Goal: Transaction & Acquisition: Book appointment/travel/reservation

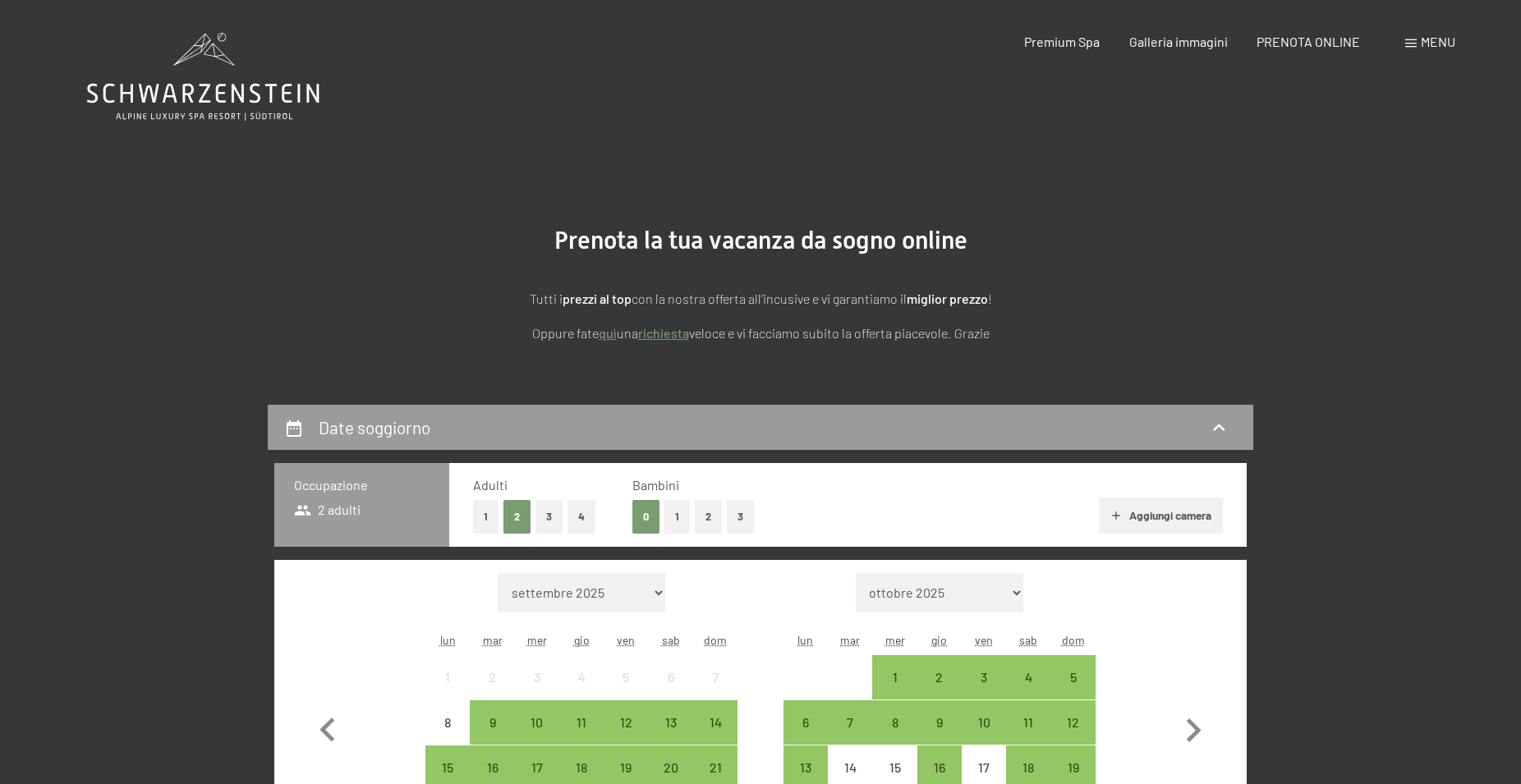
click at [678, 520] on button "1" at bounding box center [677, 516] width 26 height 33
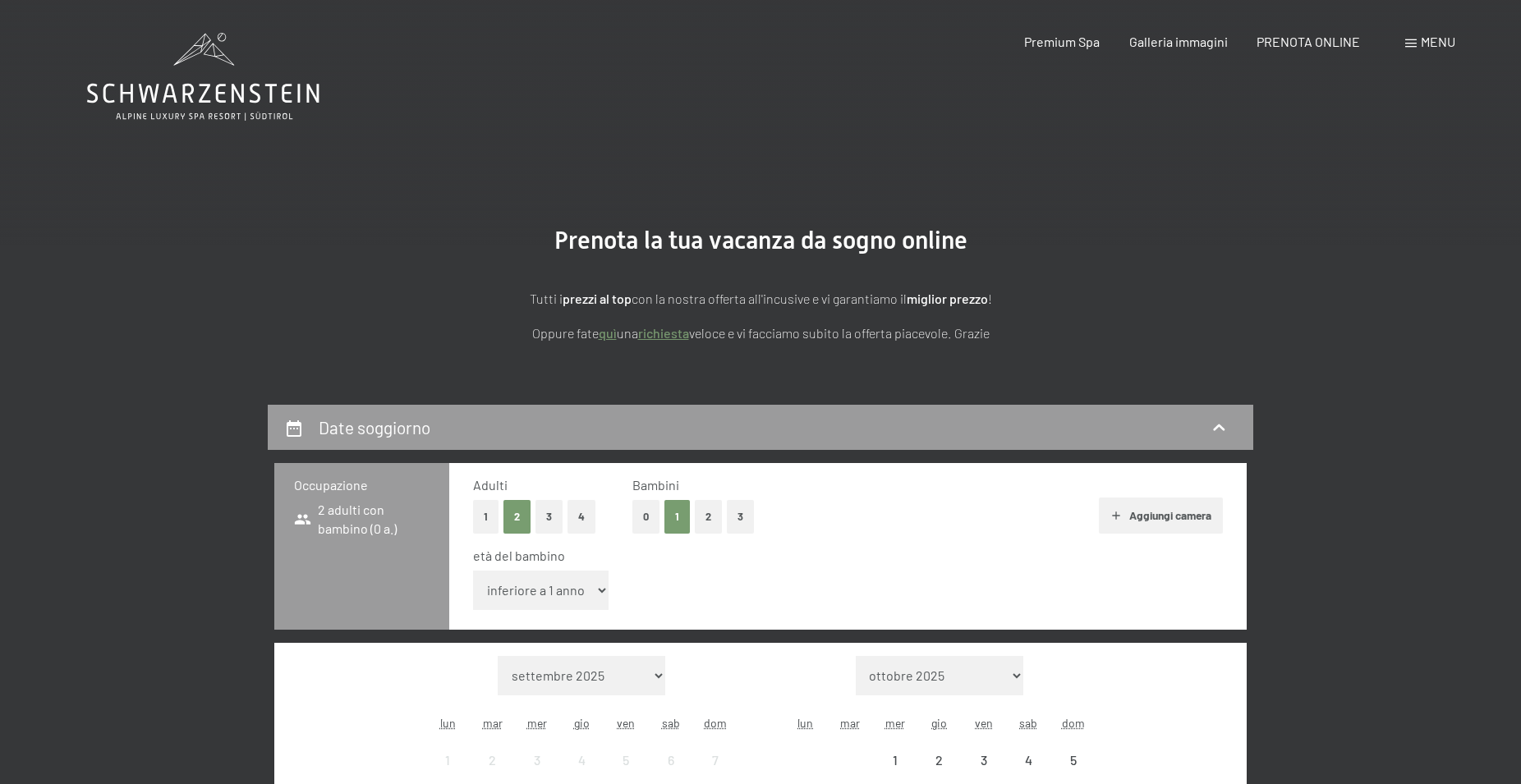
click at [473, 571] on select "inferiore a 1 anno 1 anno 2 anni 3 anni 4 anni 5 anni 6 anni 7 anni 8 anni 9 an…" at bounding box center [540, 590] width 135 height 39
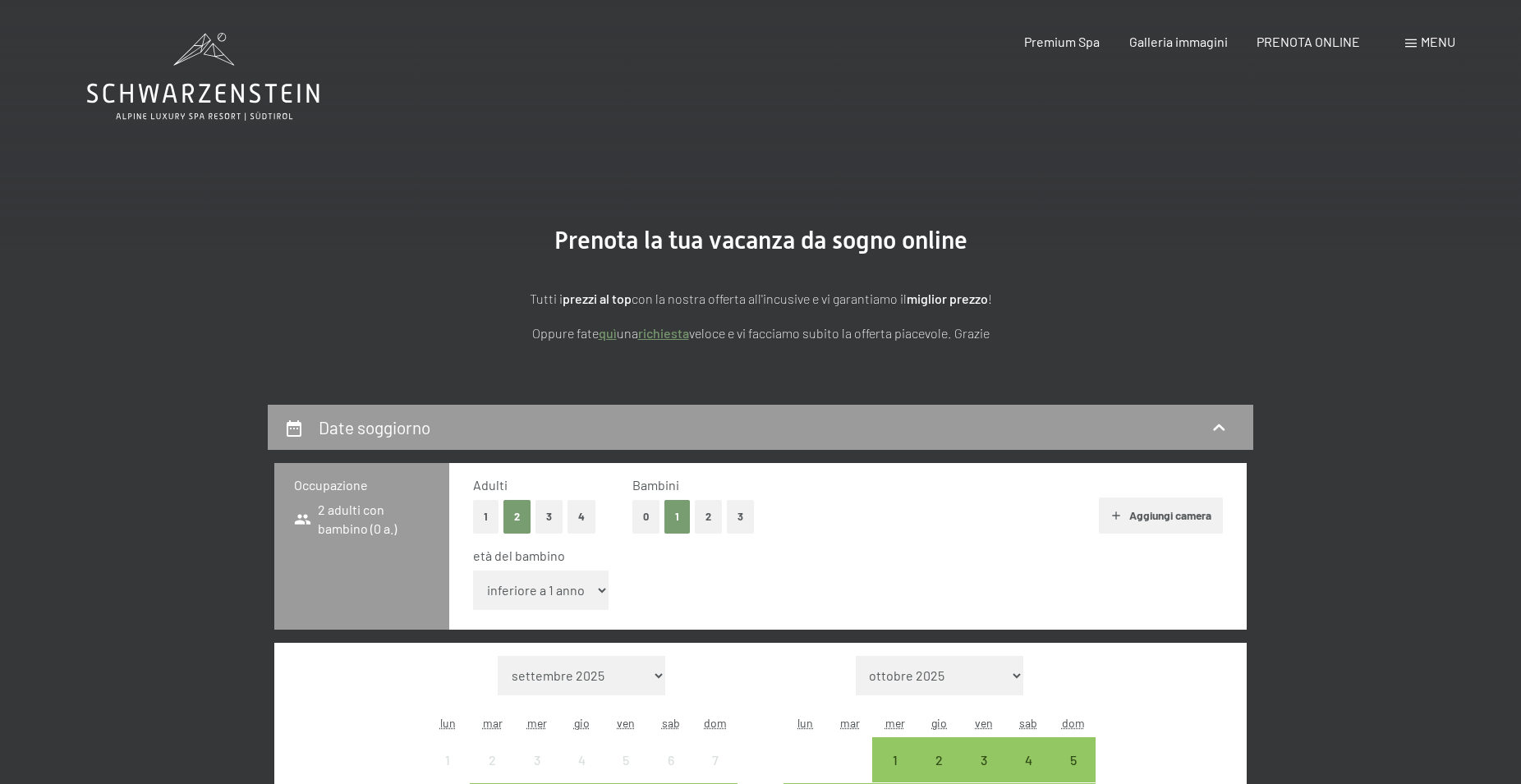
select select "4"
click option "4 anni" at bounding box center [0, 0] width 0 height 0
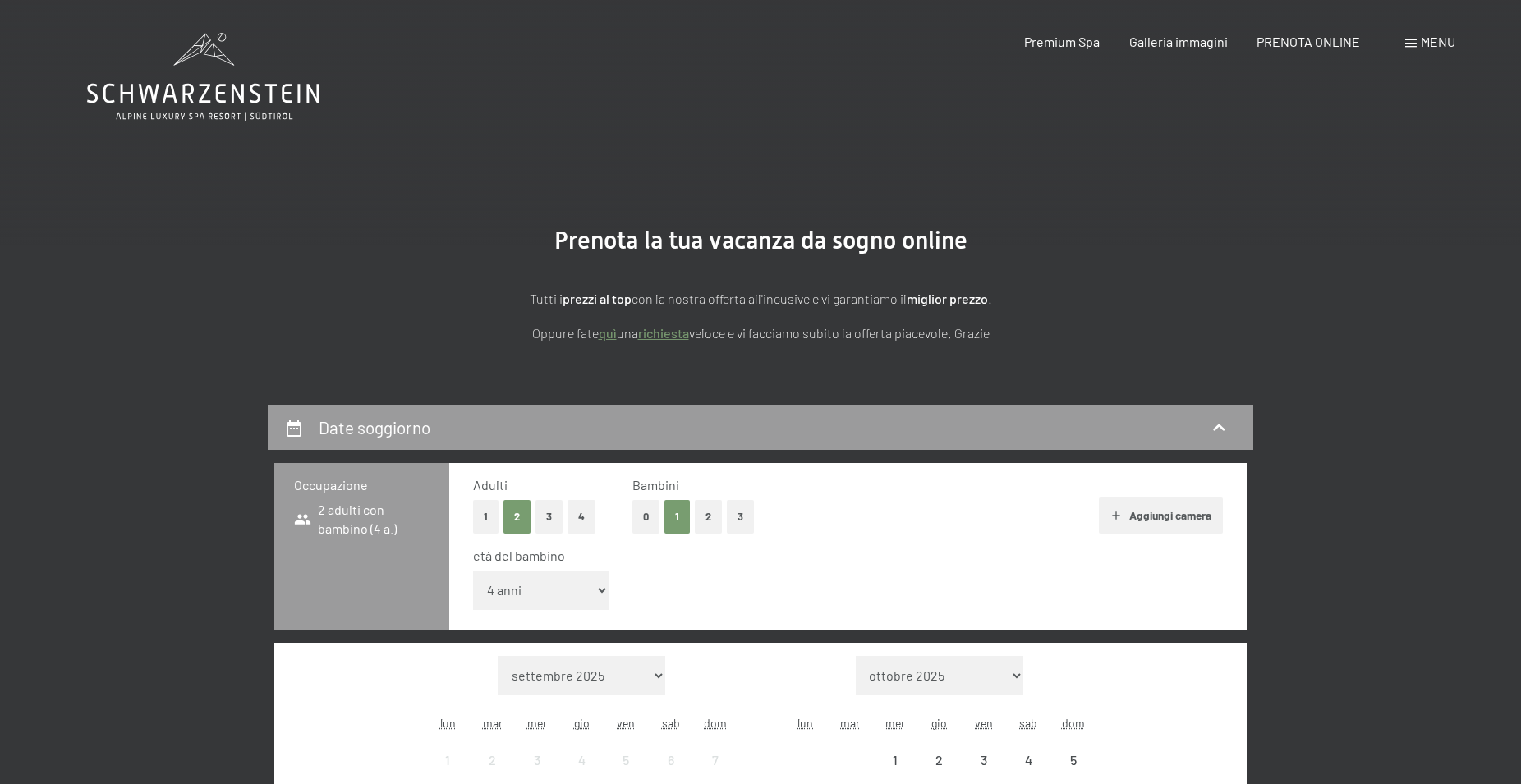
click at [933, 550] on div "età del bambino" at bounding box center [841, 555] width 737 height 18
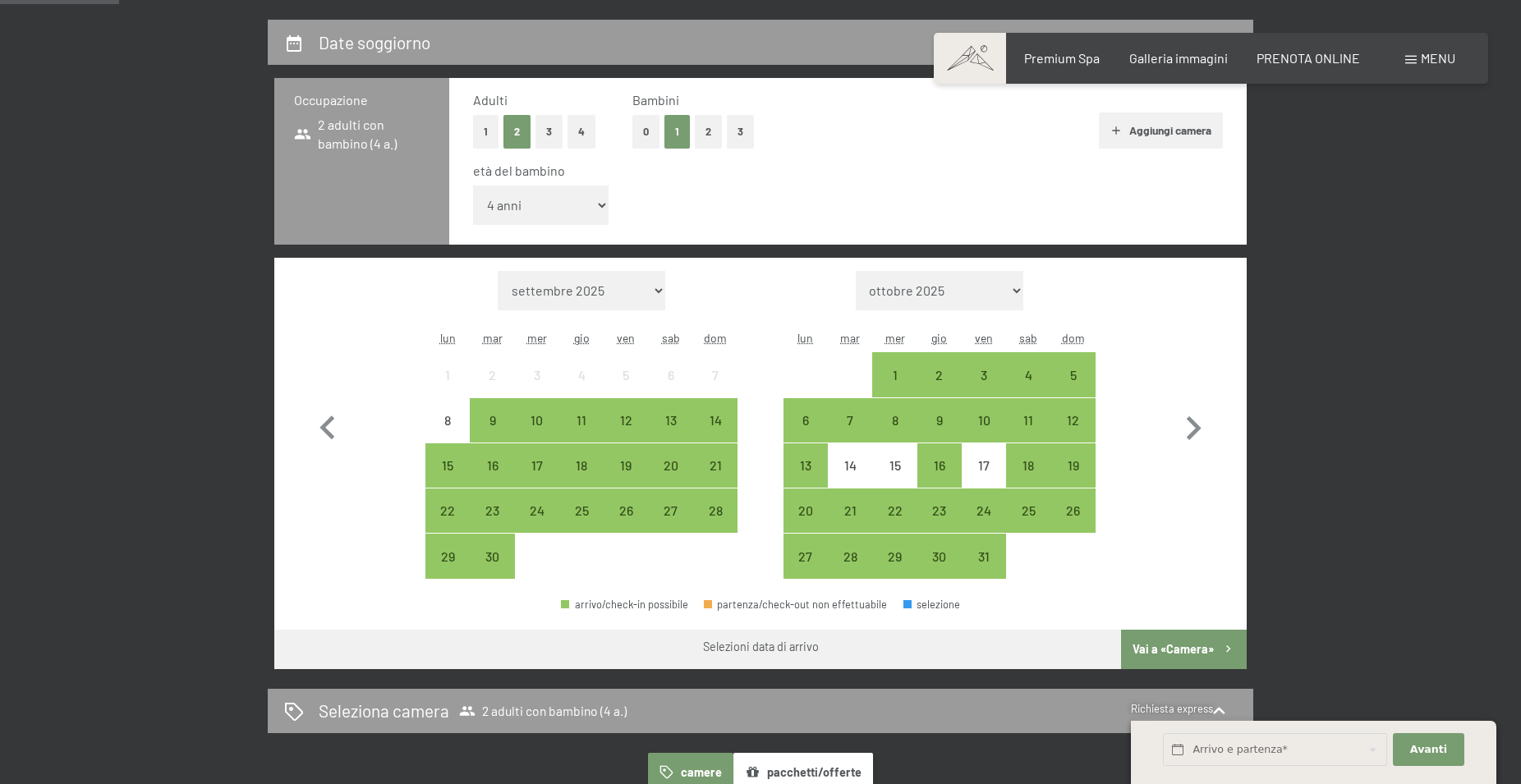
scroll to position [447, 0]
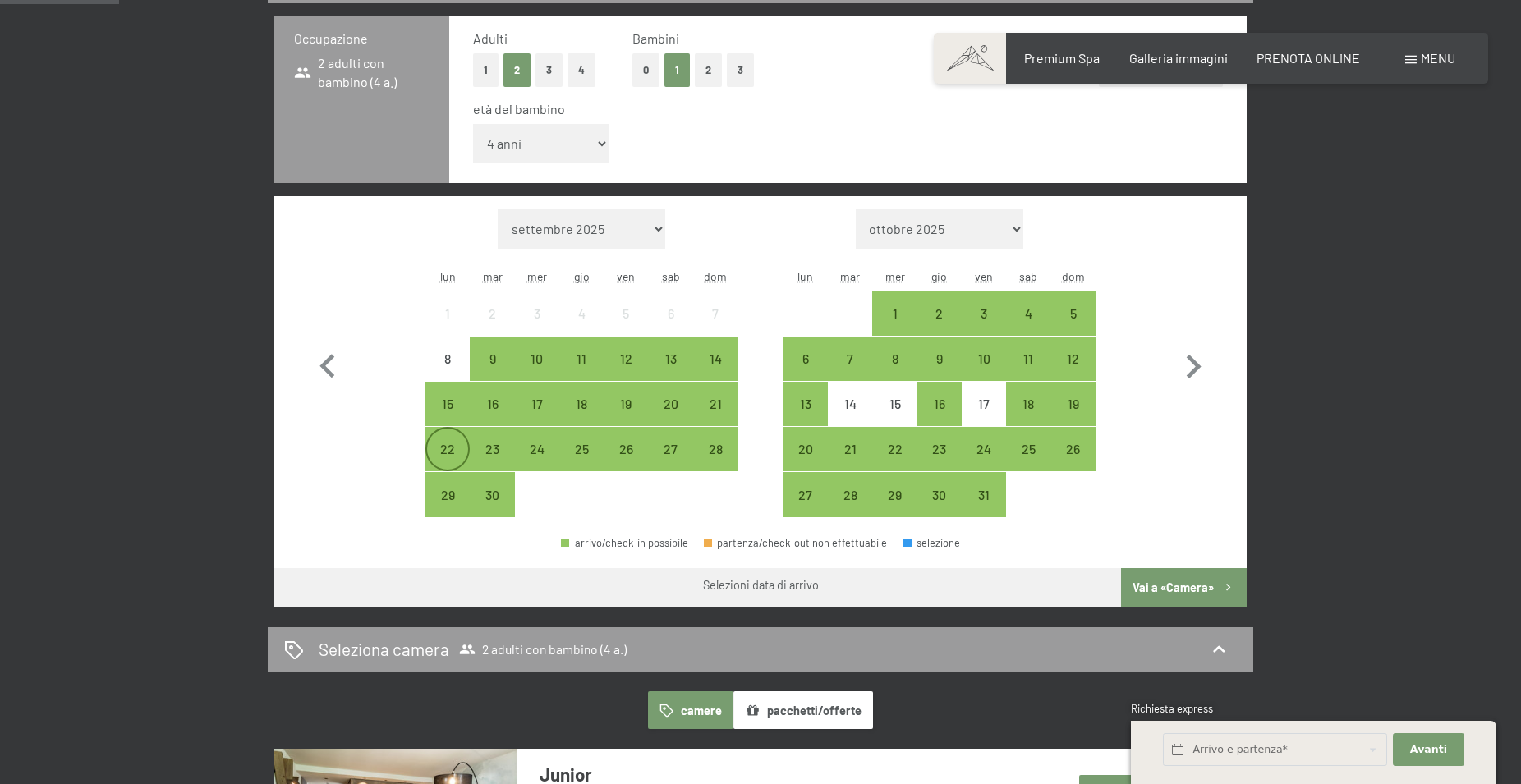
click at [444, 459] on div "22" at bounding box center [447, 463] width 41 height 41
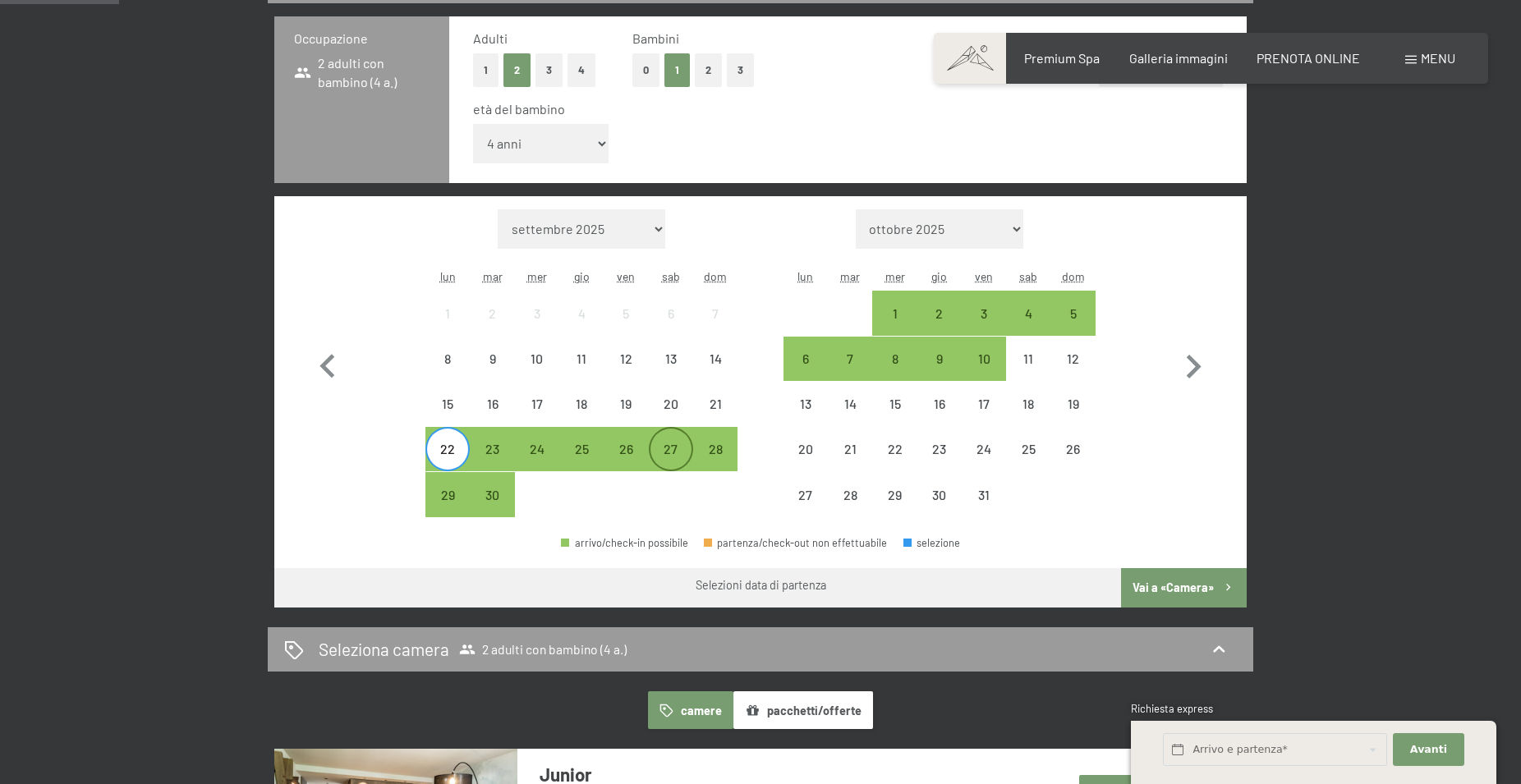
click at [666, 451] on div "27" at bounding box center [671, 463] width 41 height 41
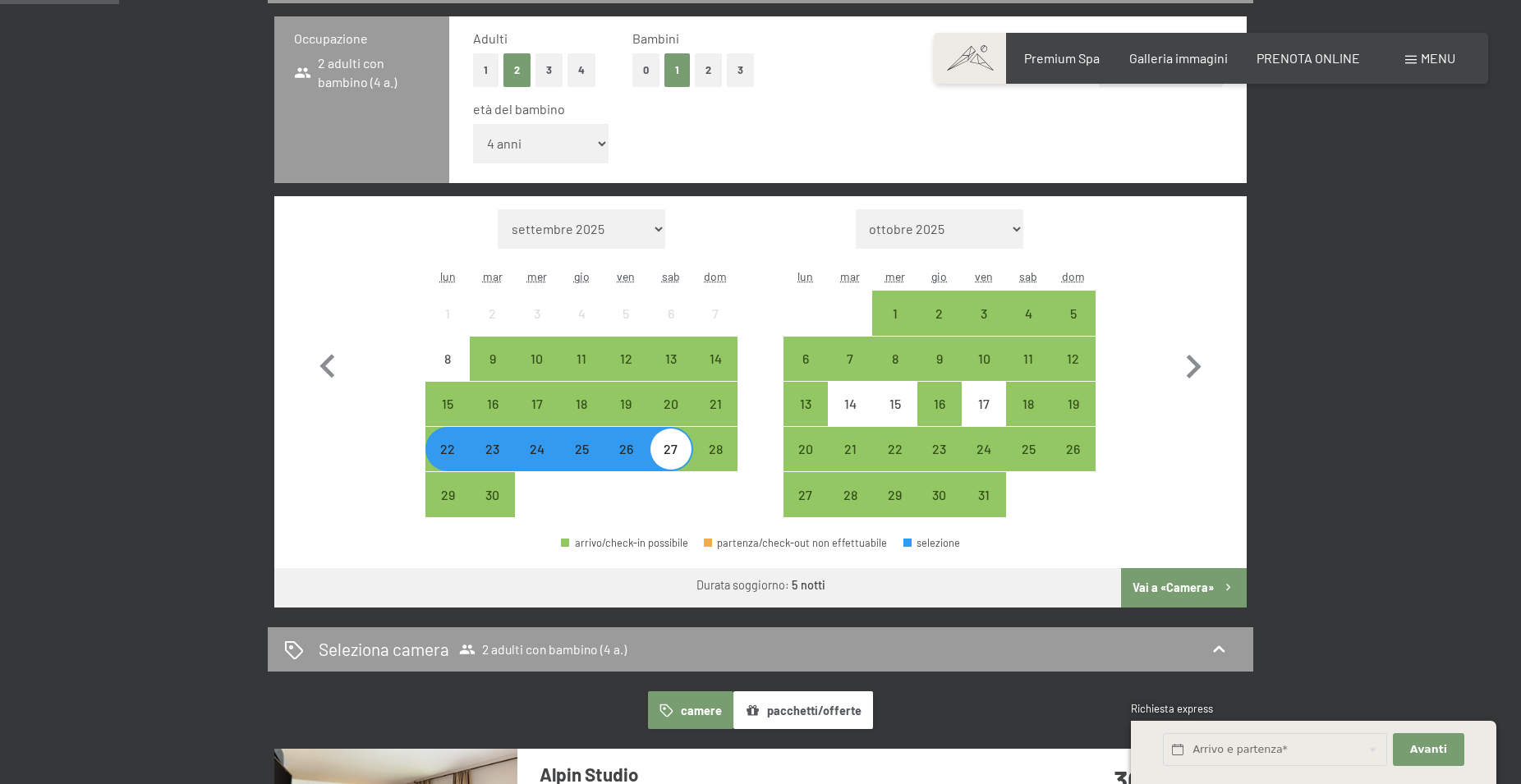
click at [1174, 586] on button "Vai a «Camera»" at bounding box center [1184, 587] width 126 height 39
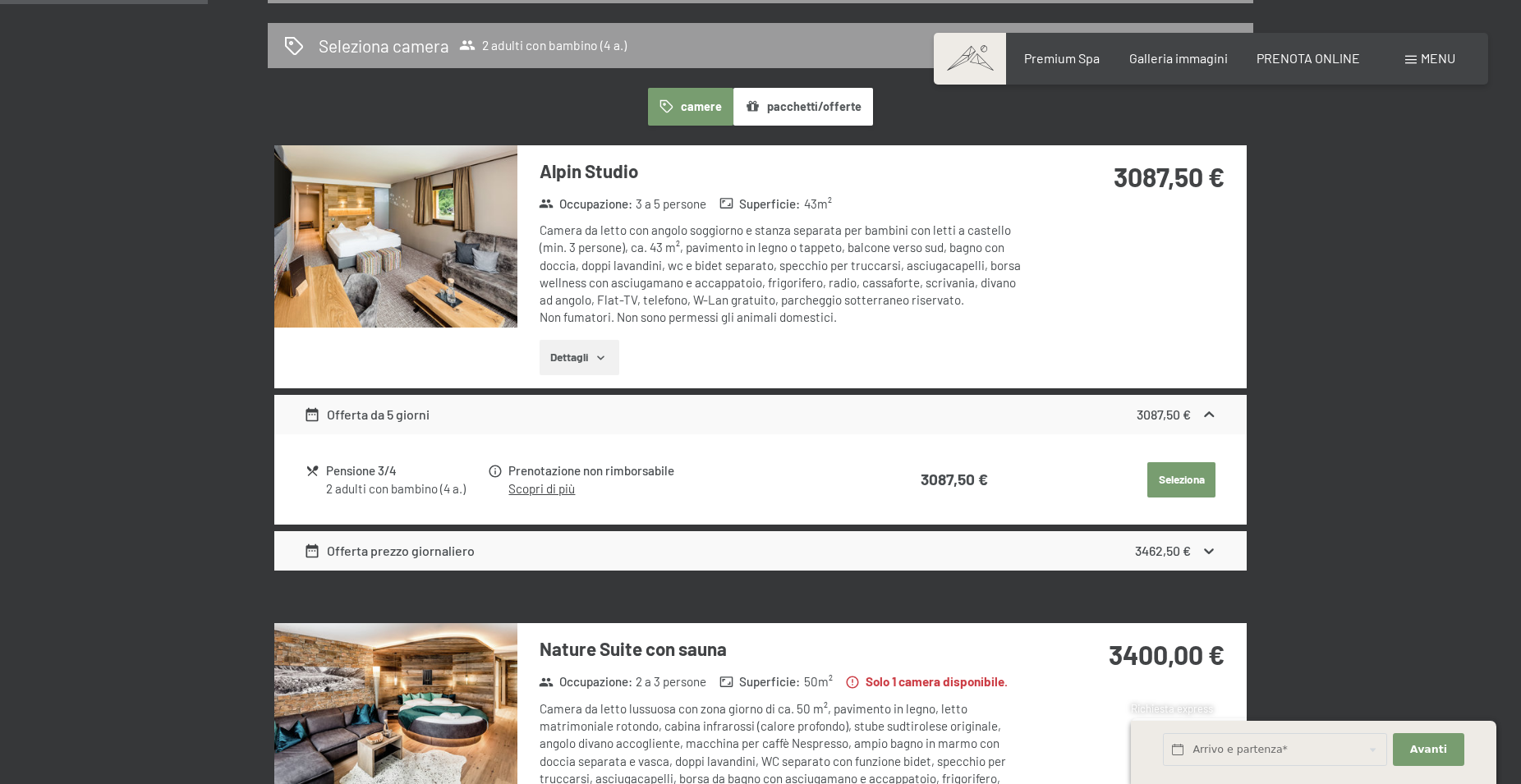
click at [1206, 555] on icon at bounding box center [1209, 552] width 17 height 17
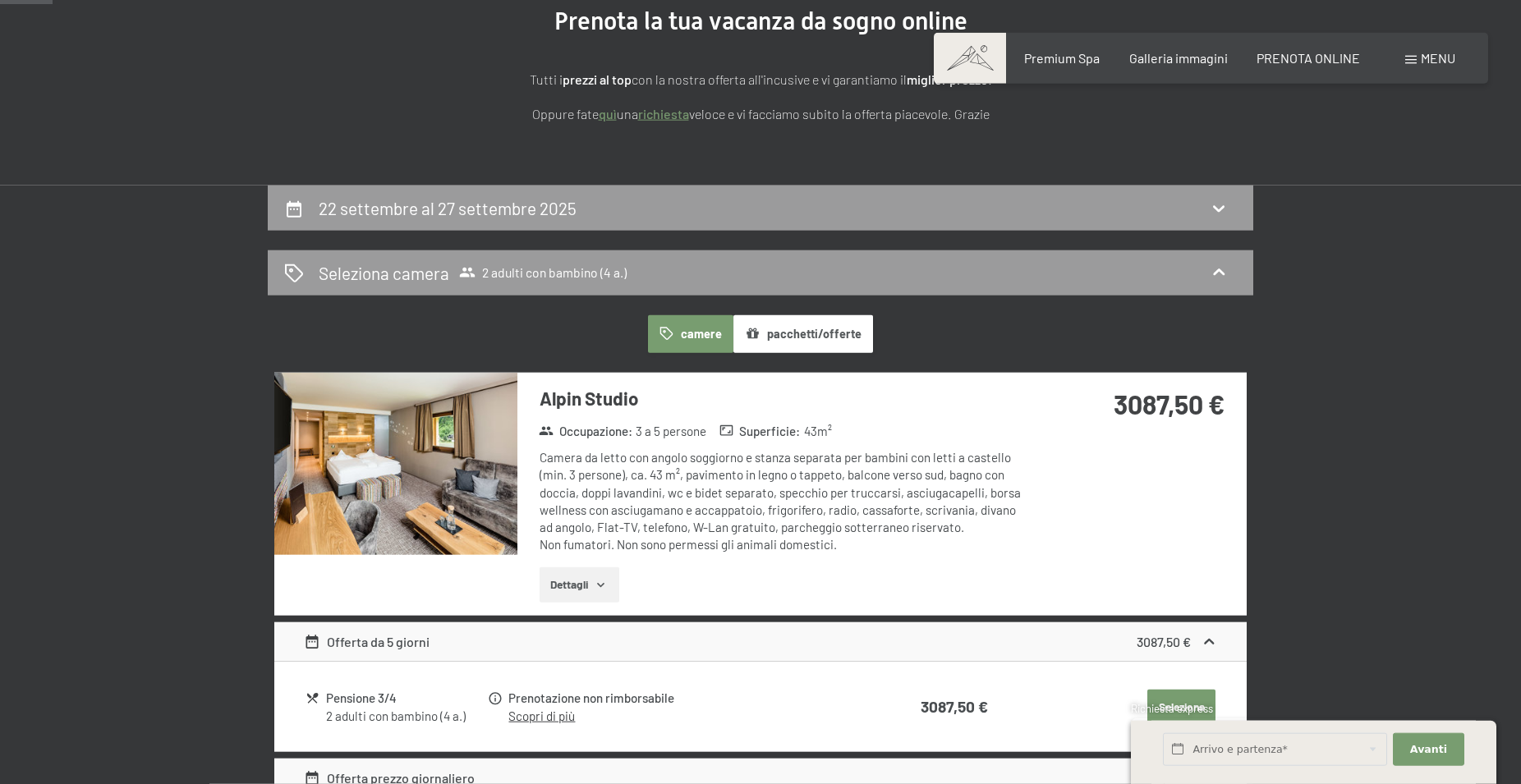
scroll to position [0, 0]
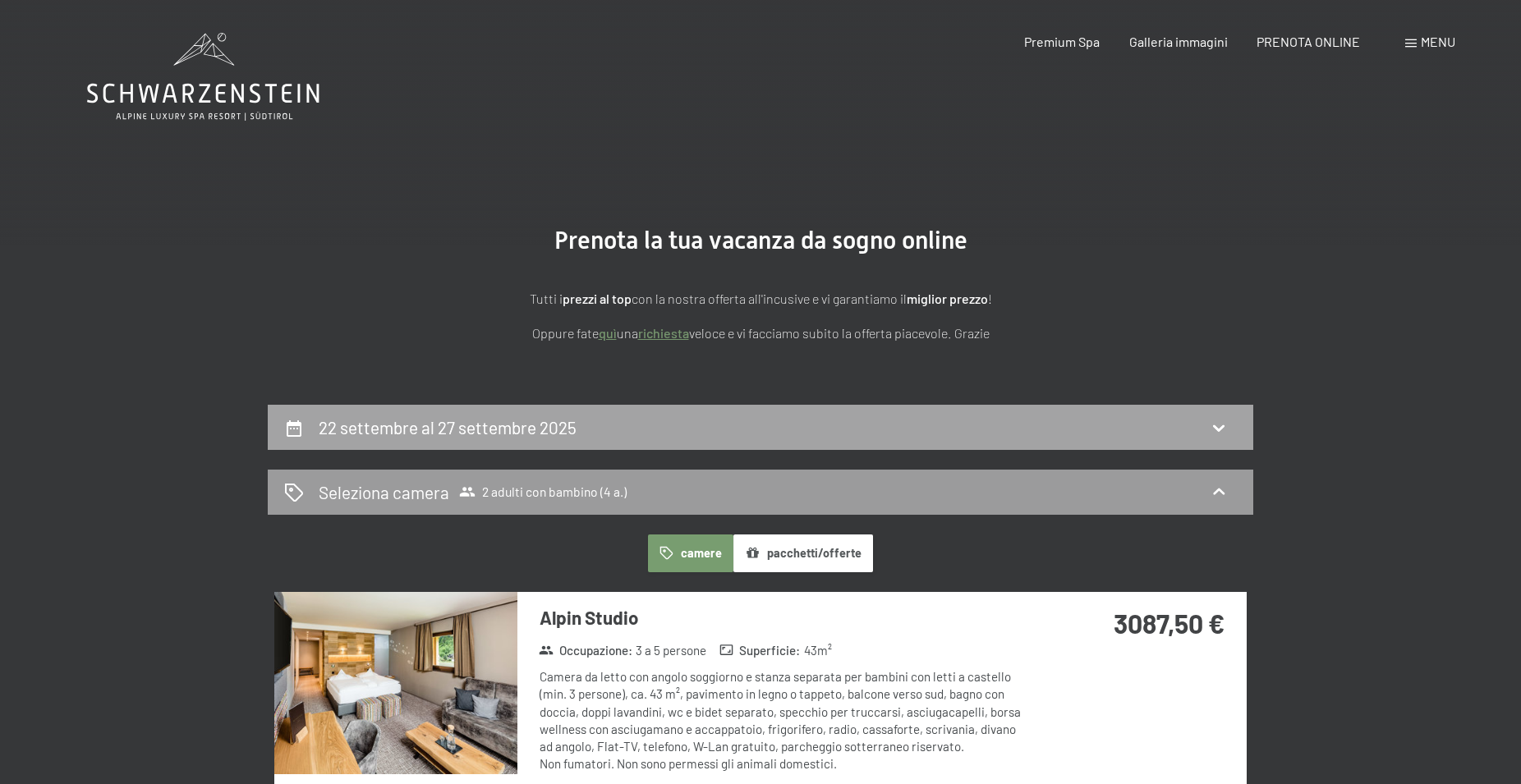
click at [509, 425] on h2 "22 settembre al 27 settembre 2025" at bounding box center [447, 428] width 258 height 21
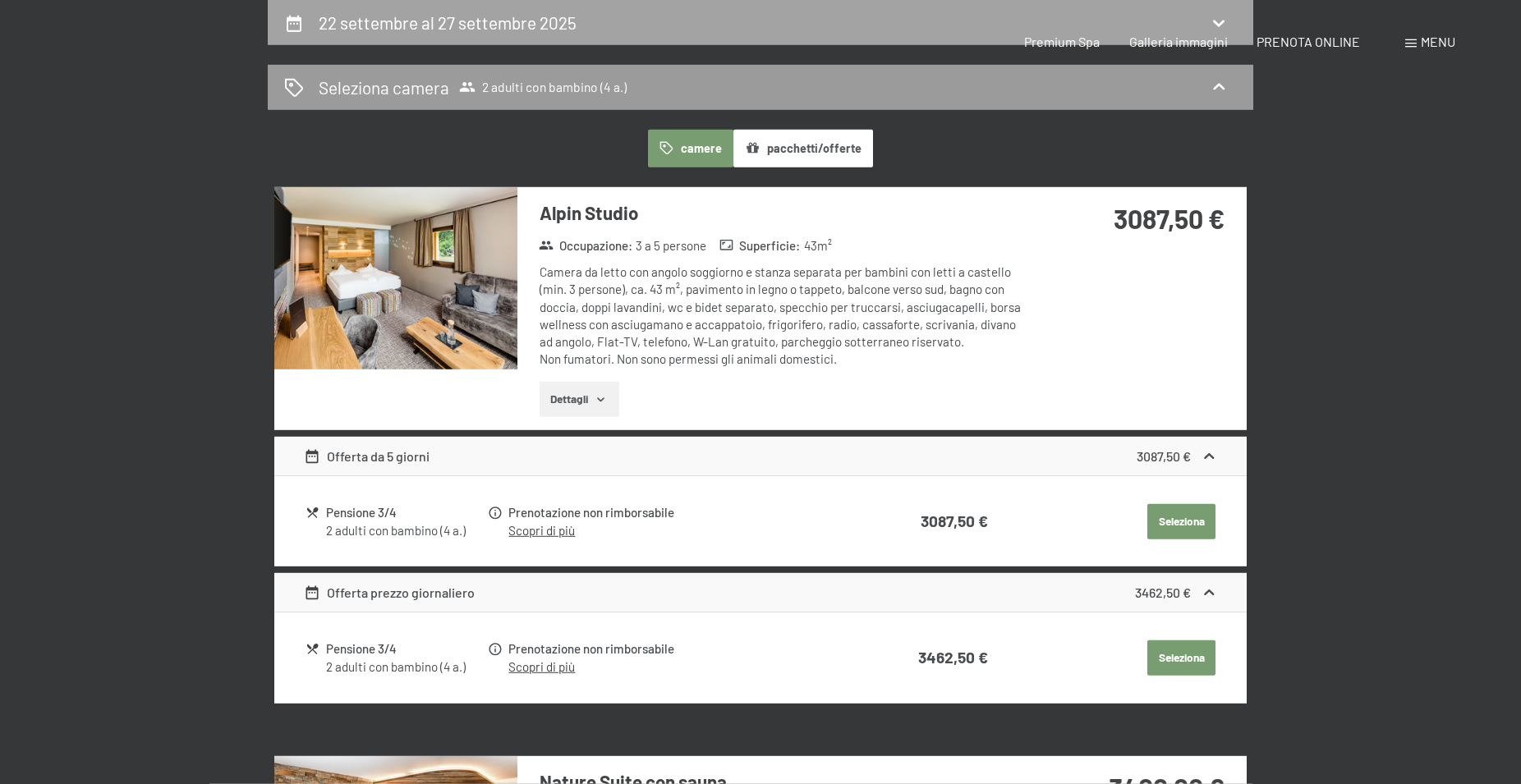
select select "4"
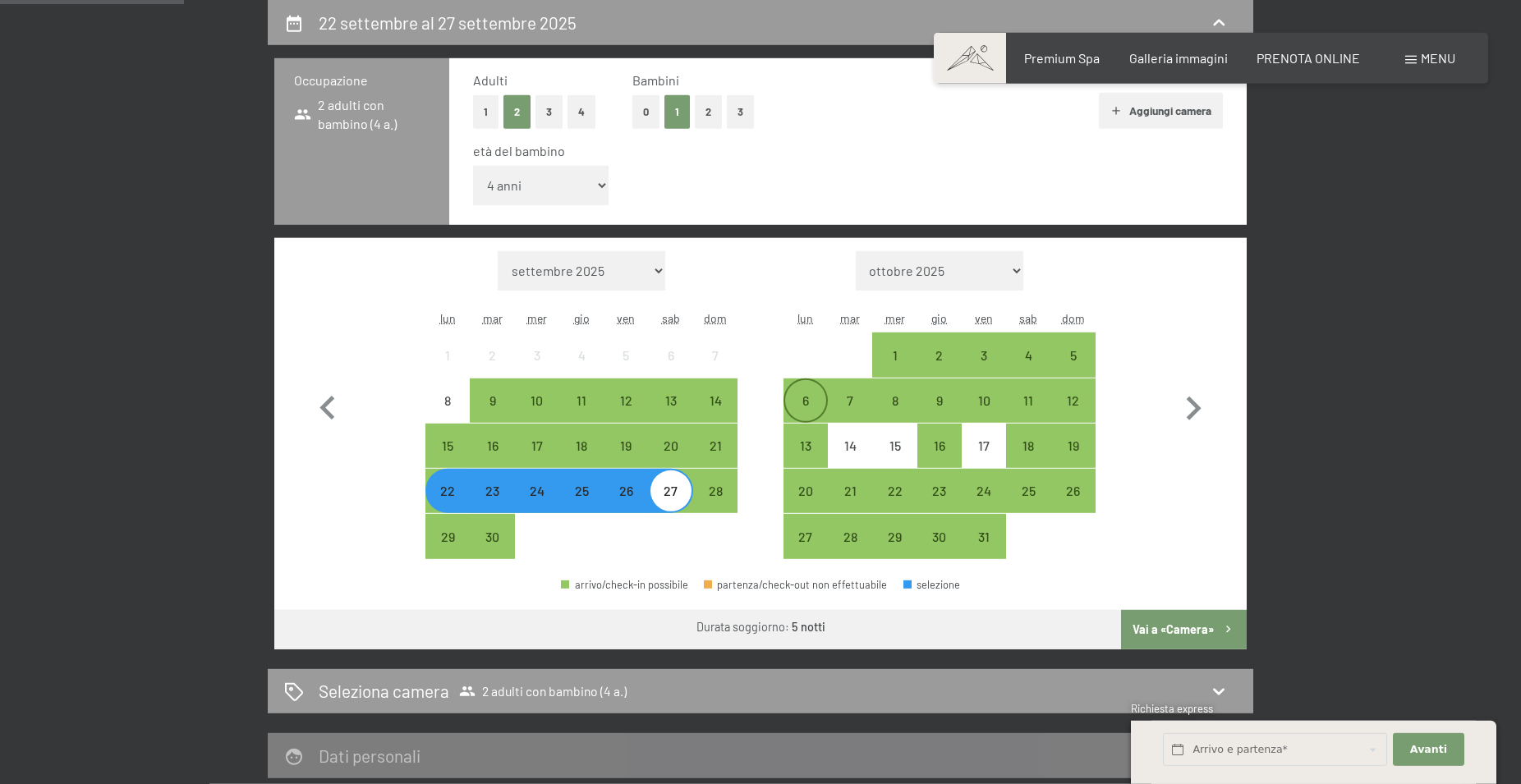
click at [807, 396] on div "6" at bounding box center [805, 414] width 41 height 41
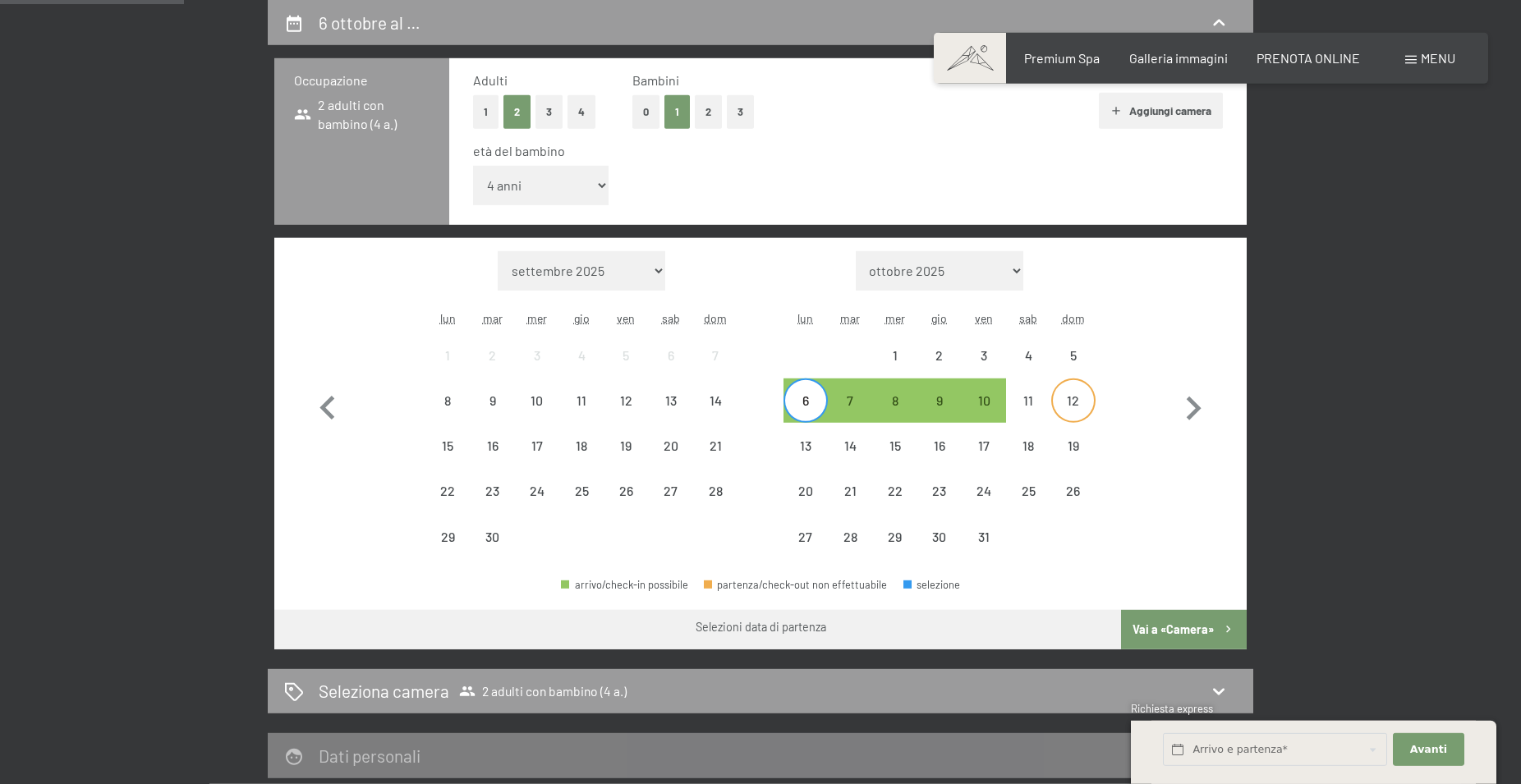
click at [1078, 407] on div "12" at bounding box center [1073, 414] width 41 height 41
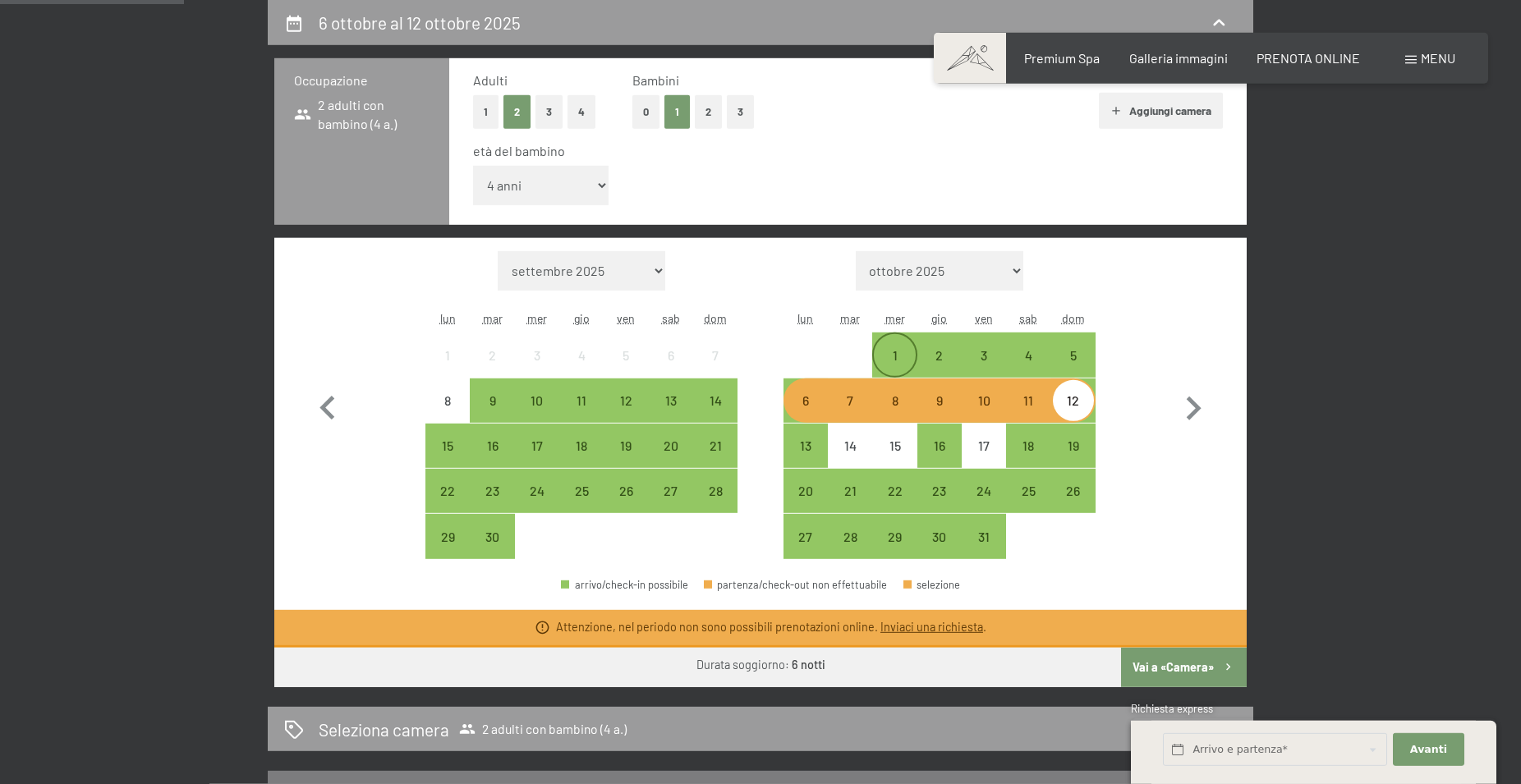
click at [889, 360] on div "1" at bounding box center [894, 369] width 41 height 41
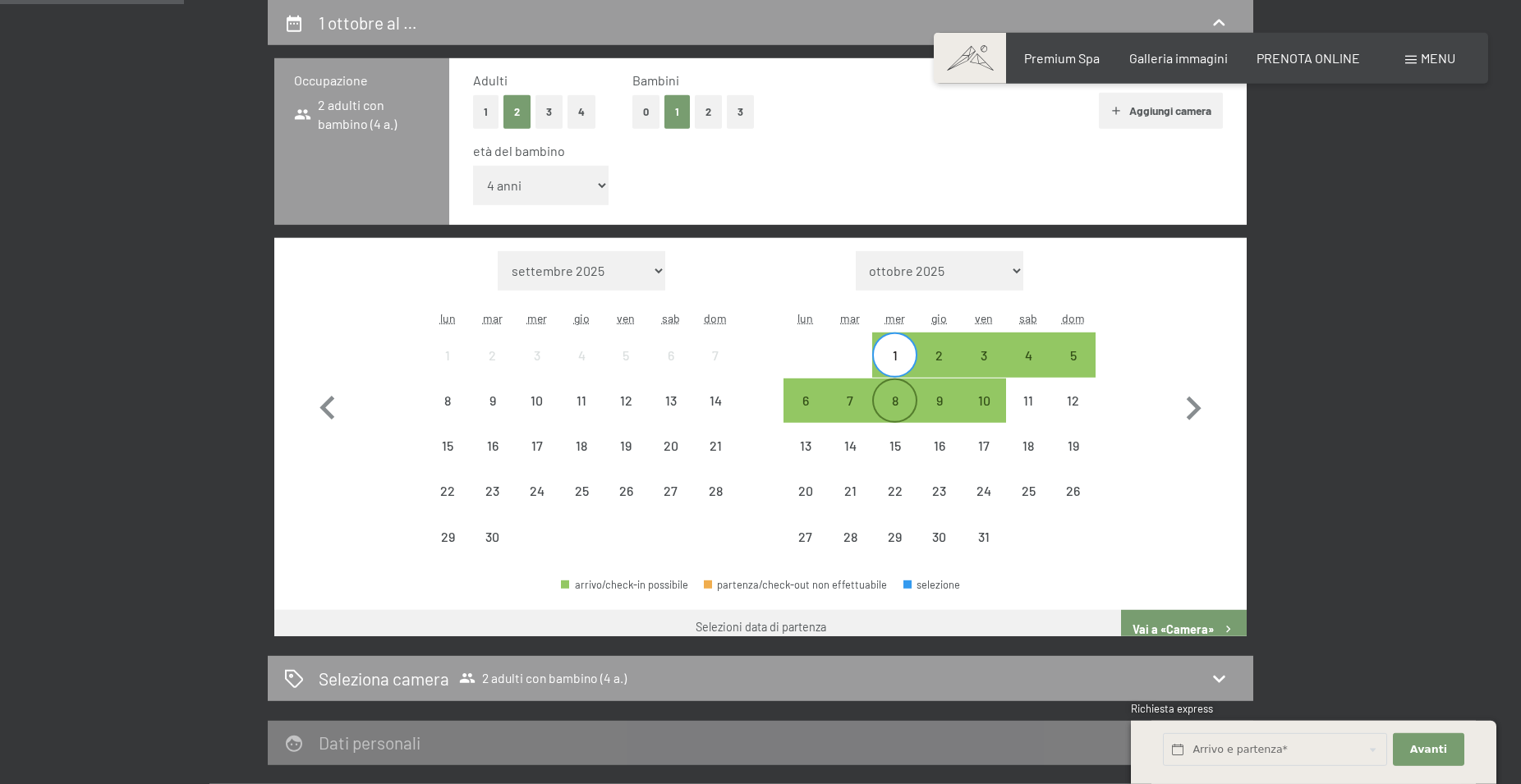
click at [894, 411] on div "8" at bounding box center [894, 414] width 41 height 41
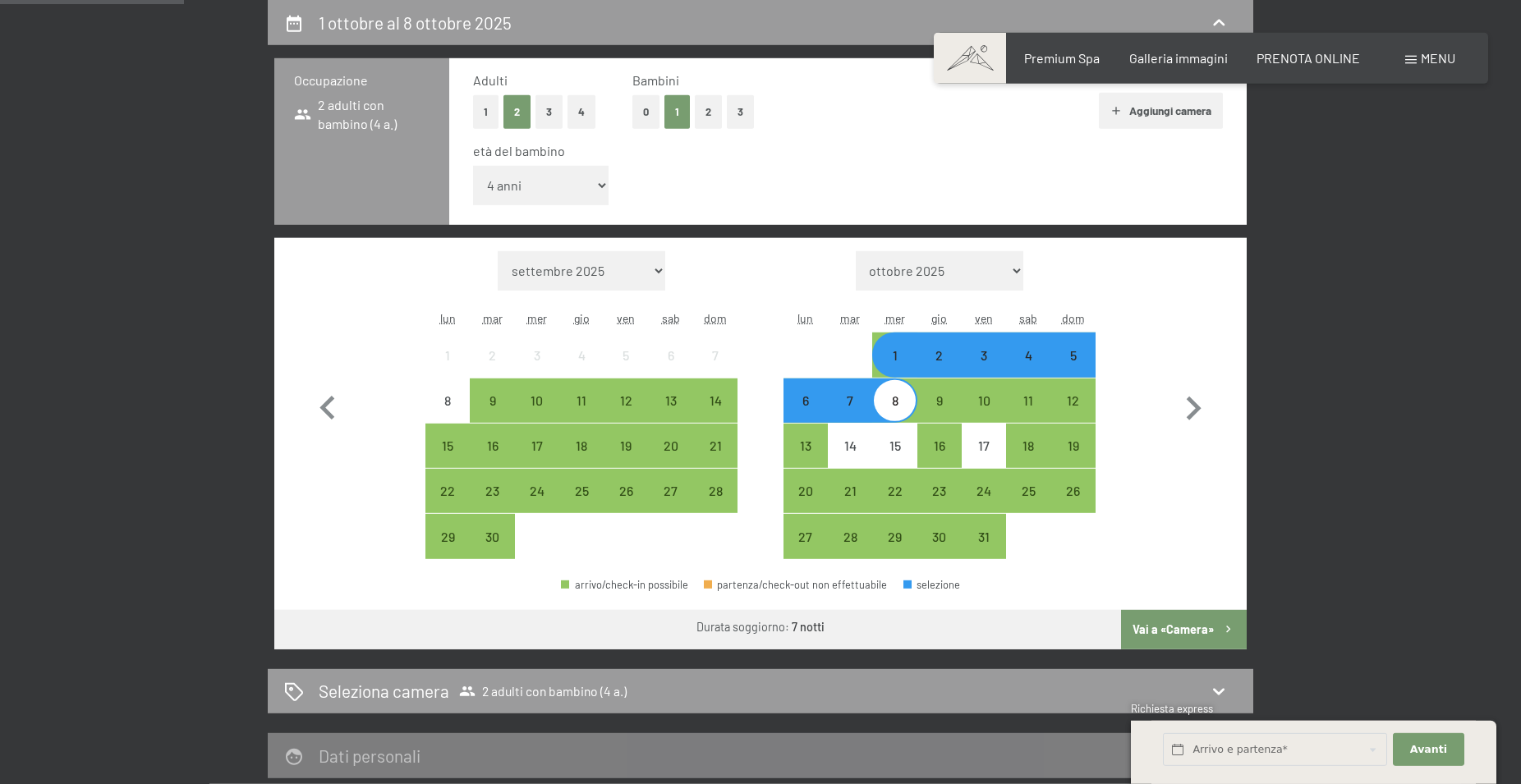
click at [1181, 625] on button "Vai a «Camera»" at bounding box center [1184, 629] width 126 height 39
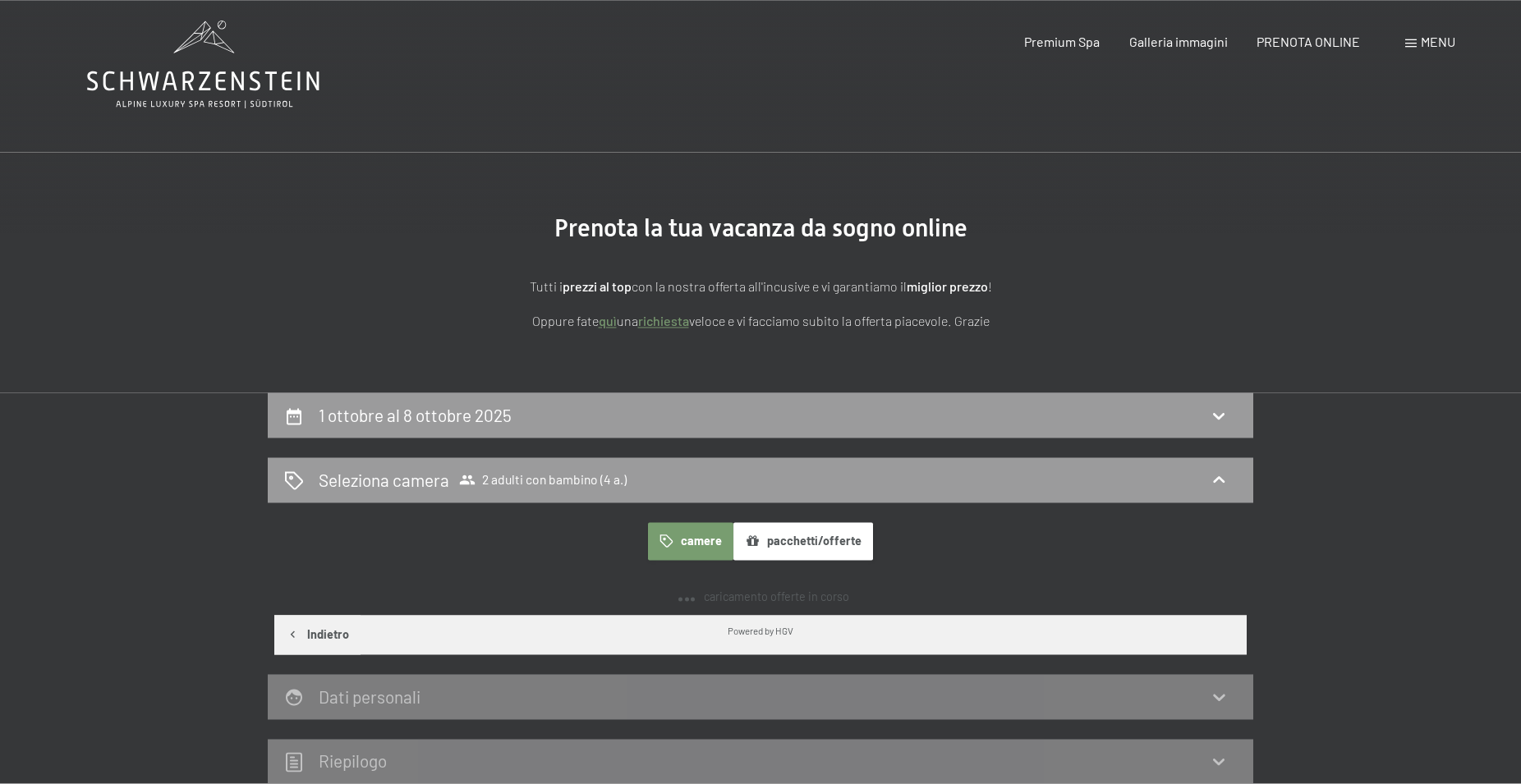
scroll to position [0, 0]
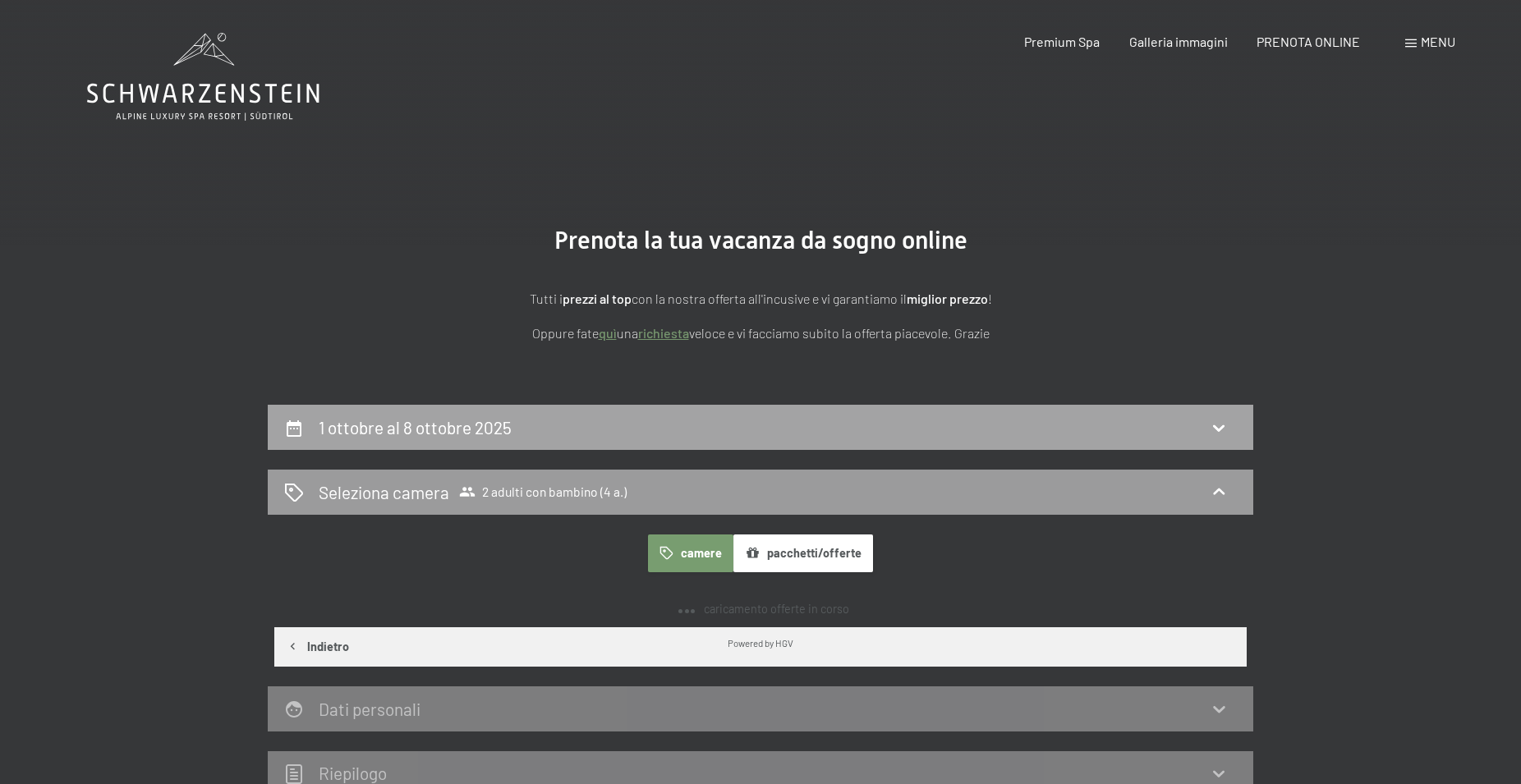
click at [506, 443] on div "1 ottobre al 8 ottobre 2025" at bounding box center [760, 427] width 985 height 45
select select "4"
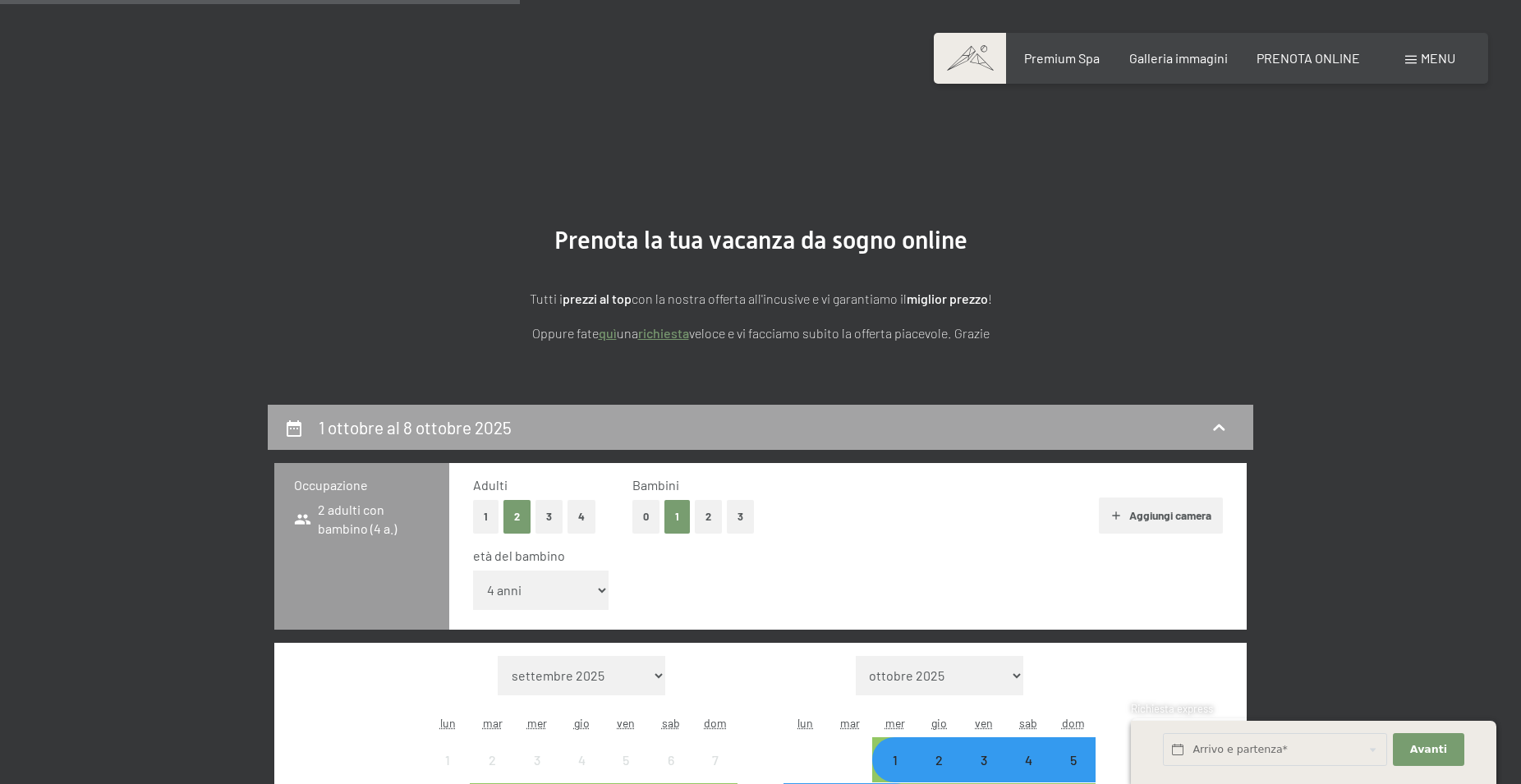
scroll to position [405, 0]
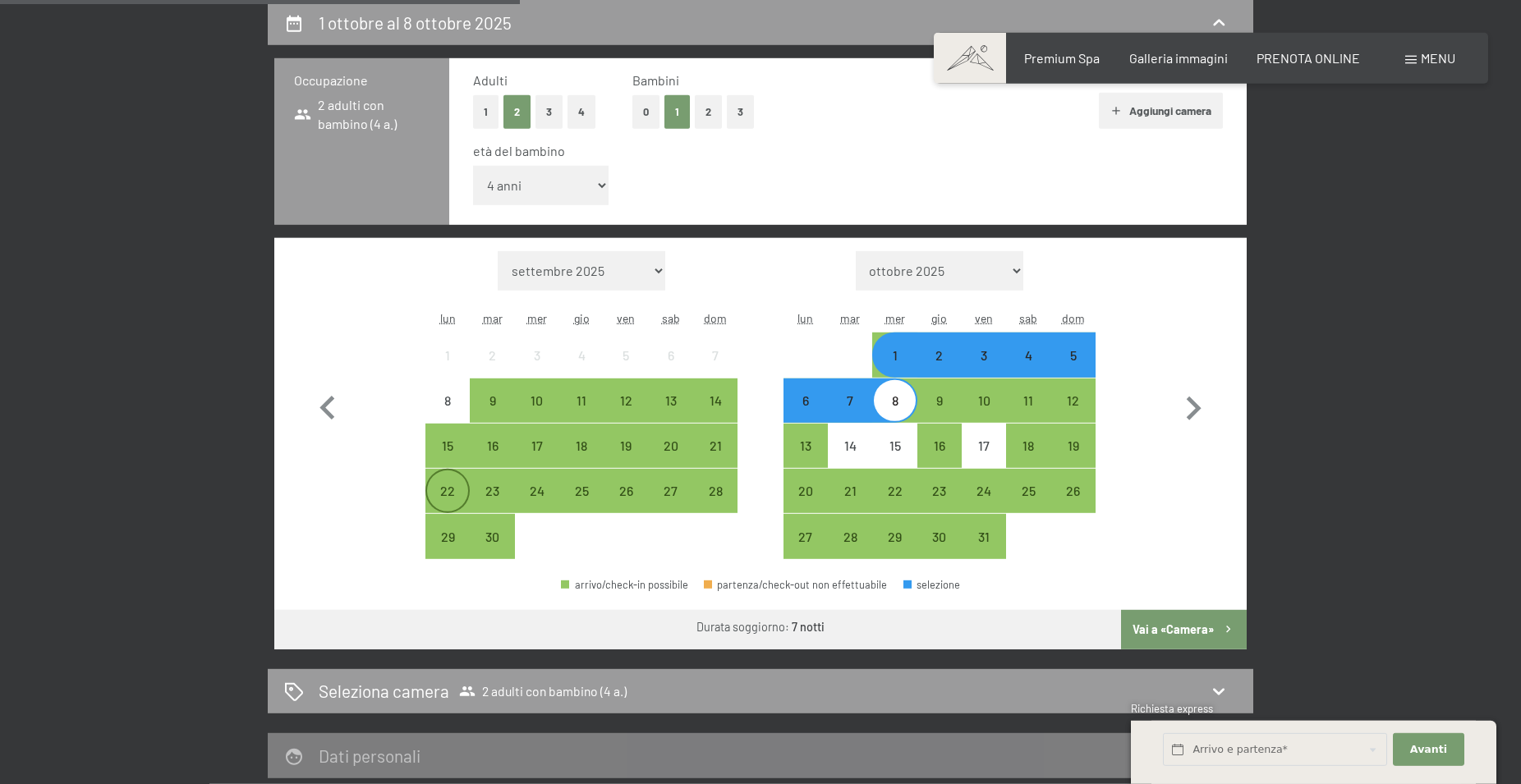
click at [456, 502] on div "22" at bounding box center [447, 505] width 41 height 41
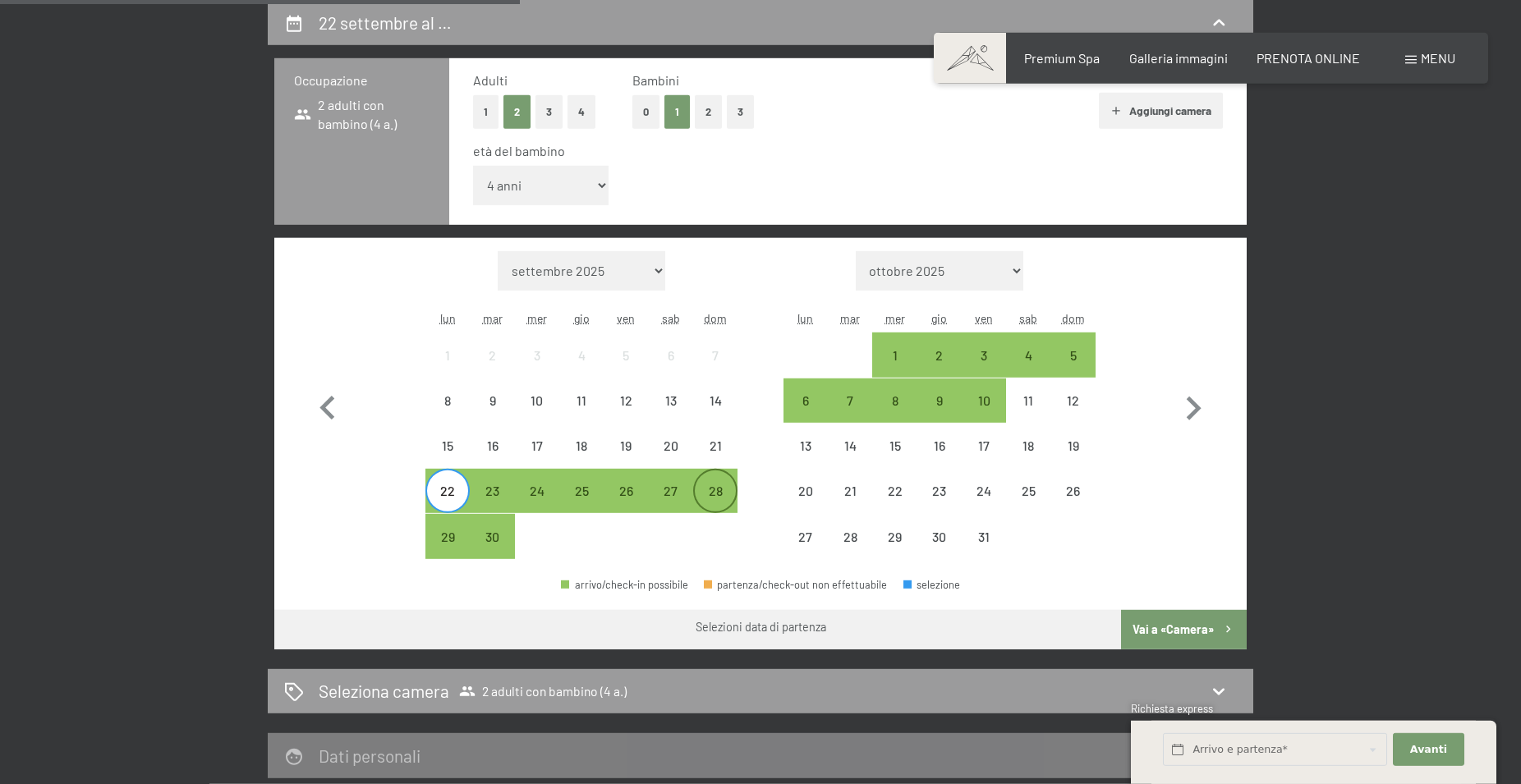
click at [717, 505] on div "28" at bounding box center [715, 505] width 41 height 41
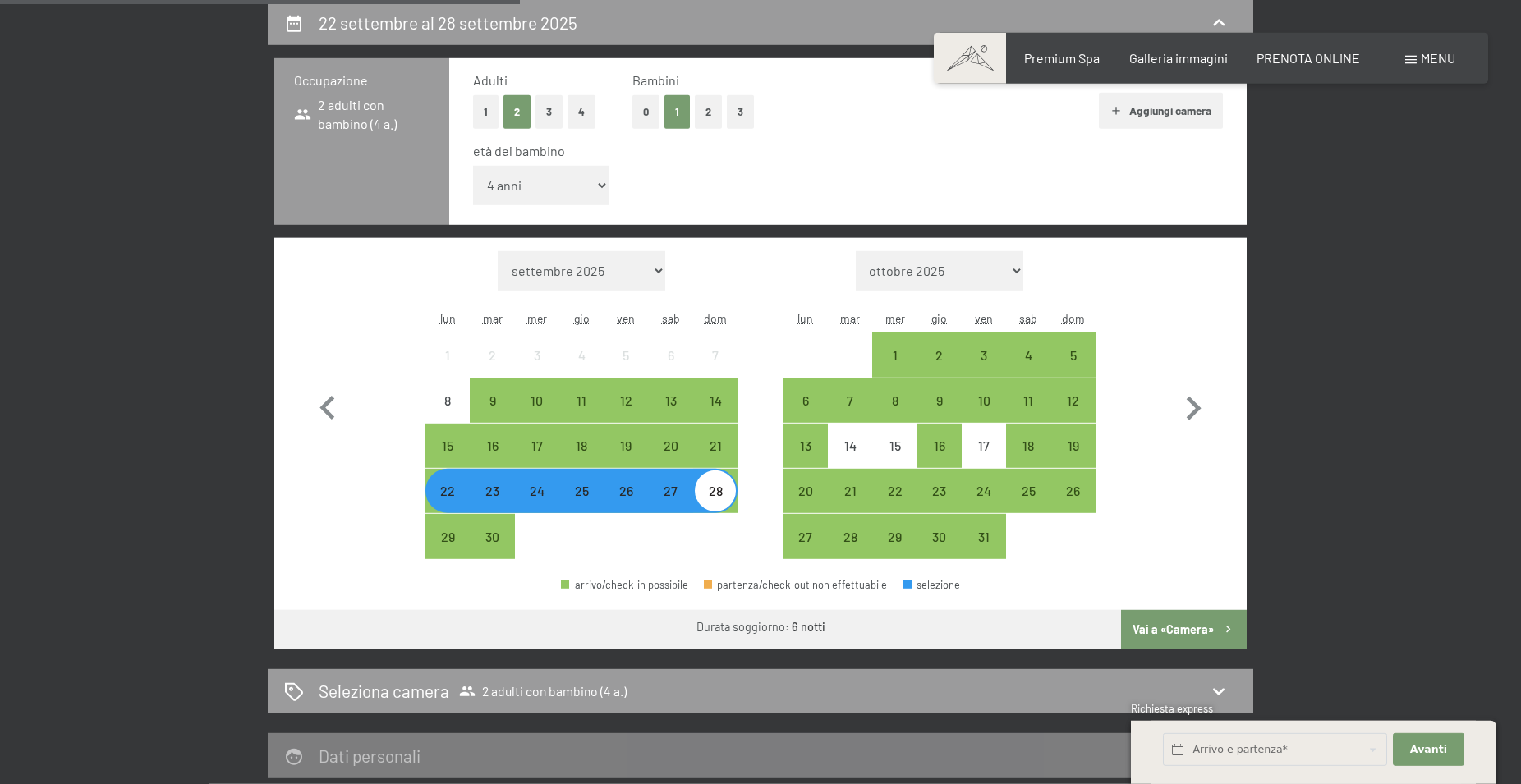
click at [1193, 619] on button "Vai a «Camera»" at bounding box center [1184, 629] width 126 height 39
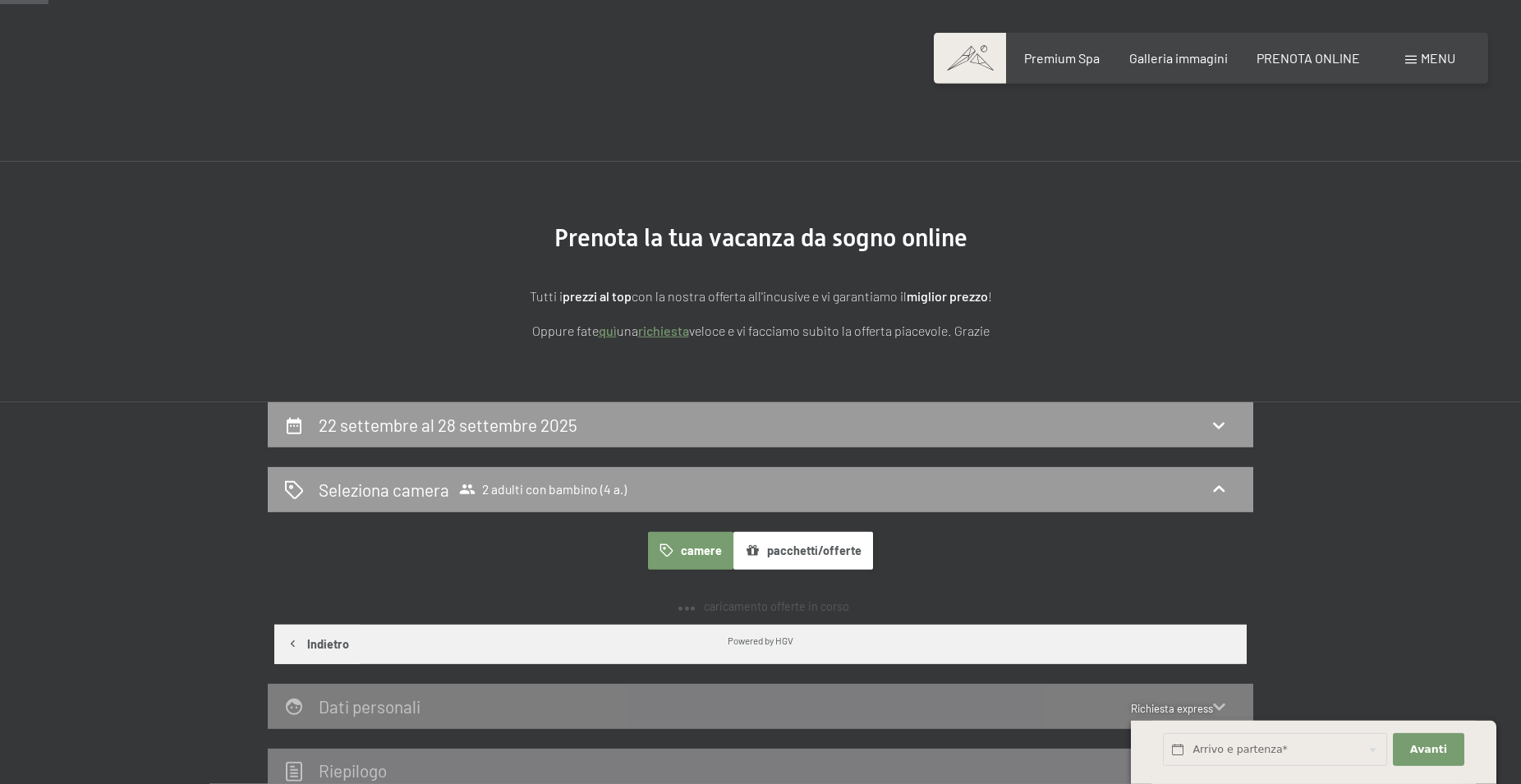
scroll to position [0, 0]
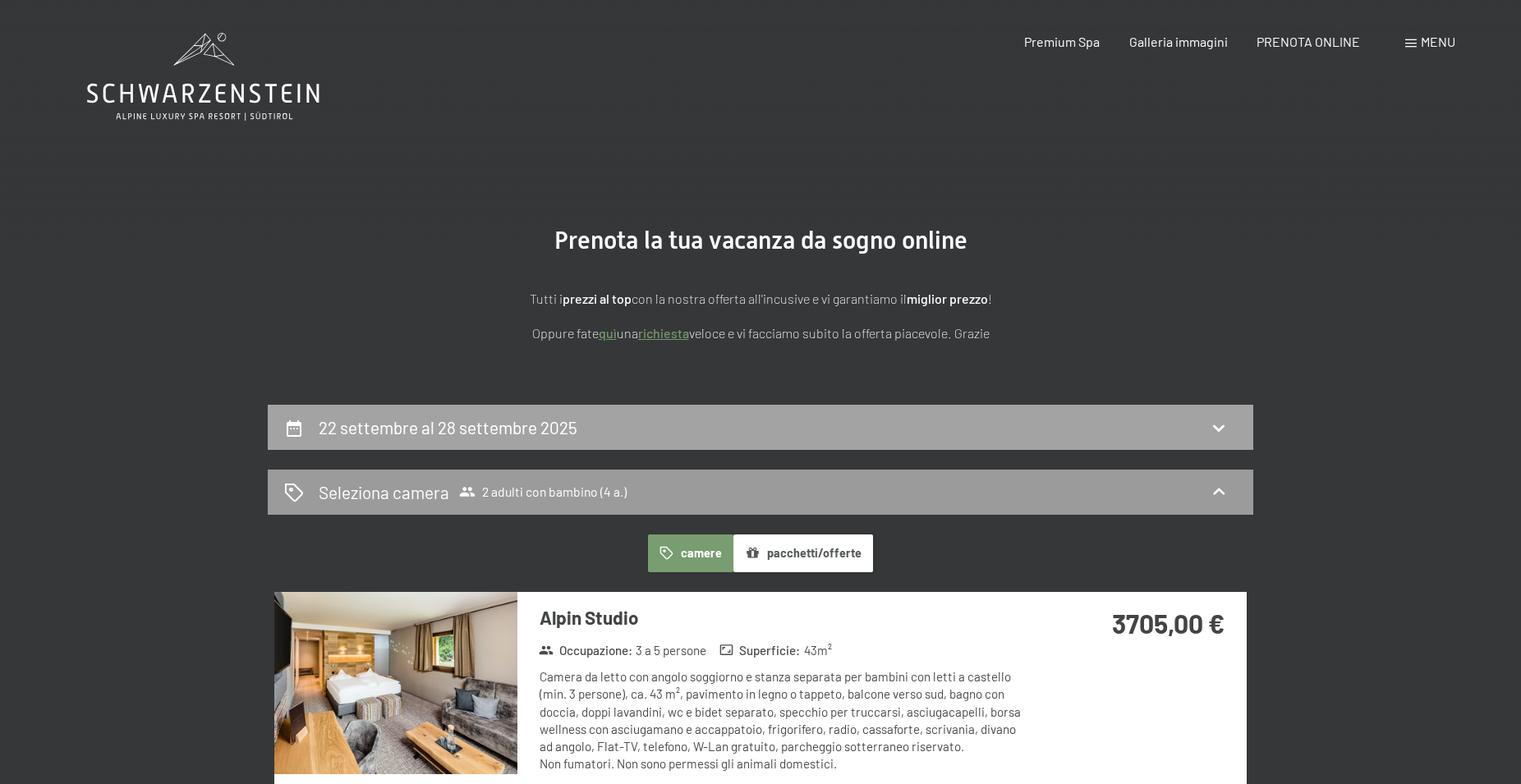
click at [576, 425] on div "22 settembre al 28 settembre 2025" at bounding box center [451, 427] width 265 height 24
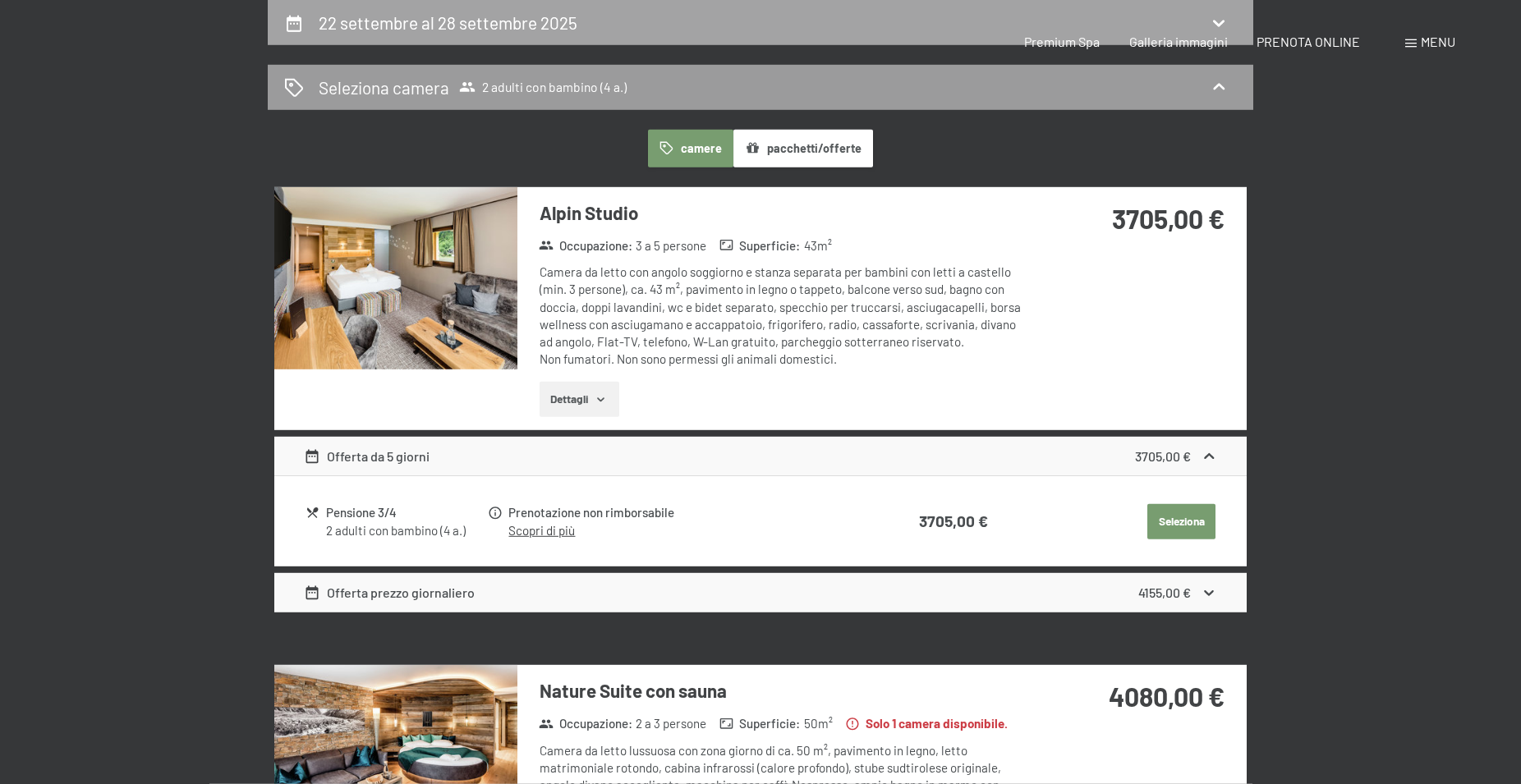
select select "4"
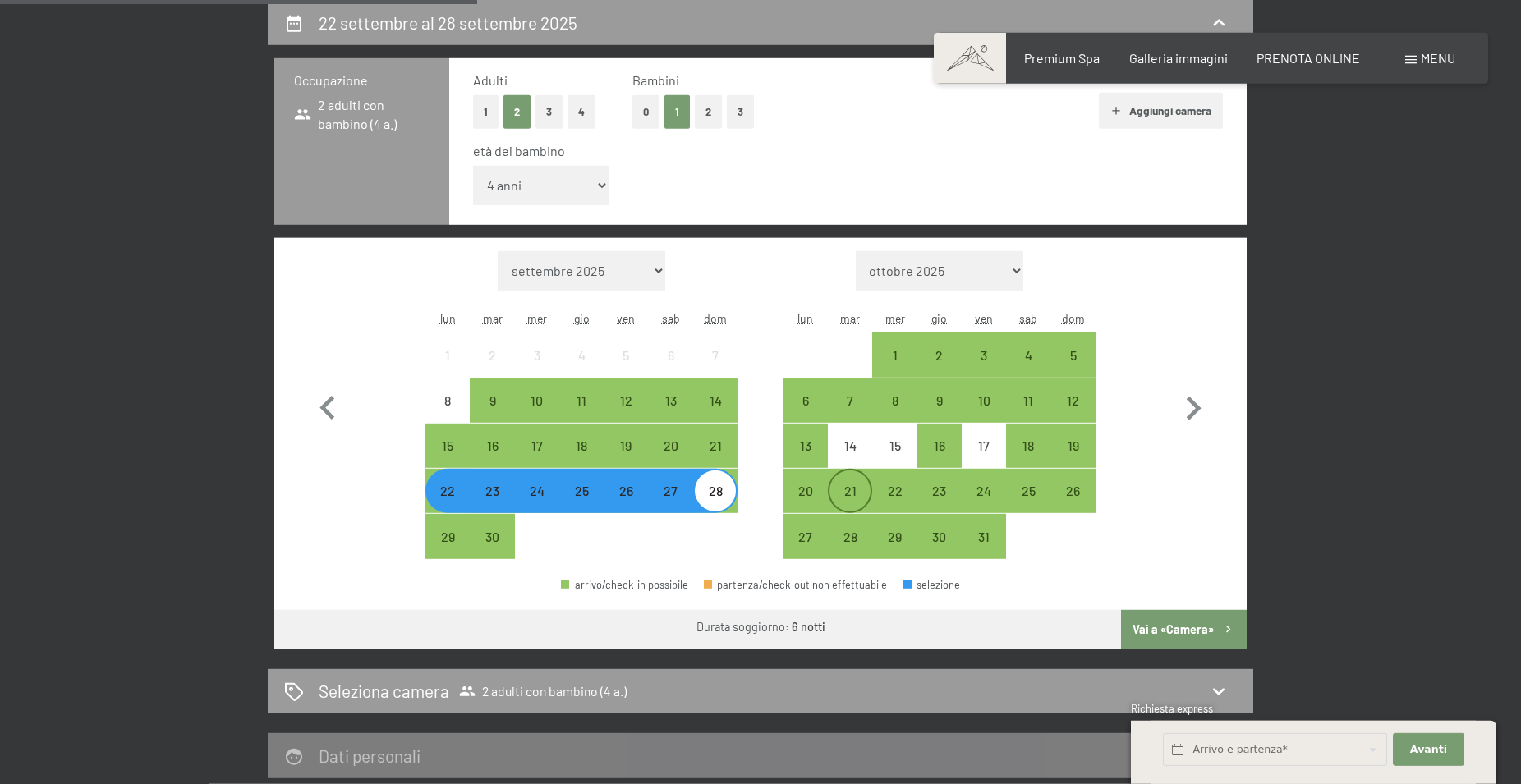
scroll to position [852, 0]
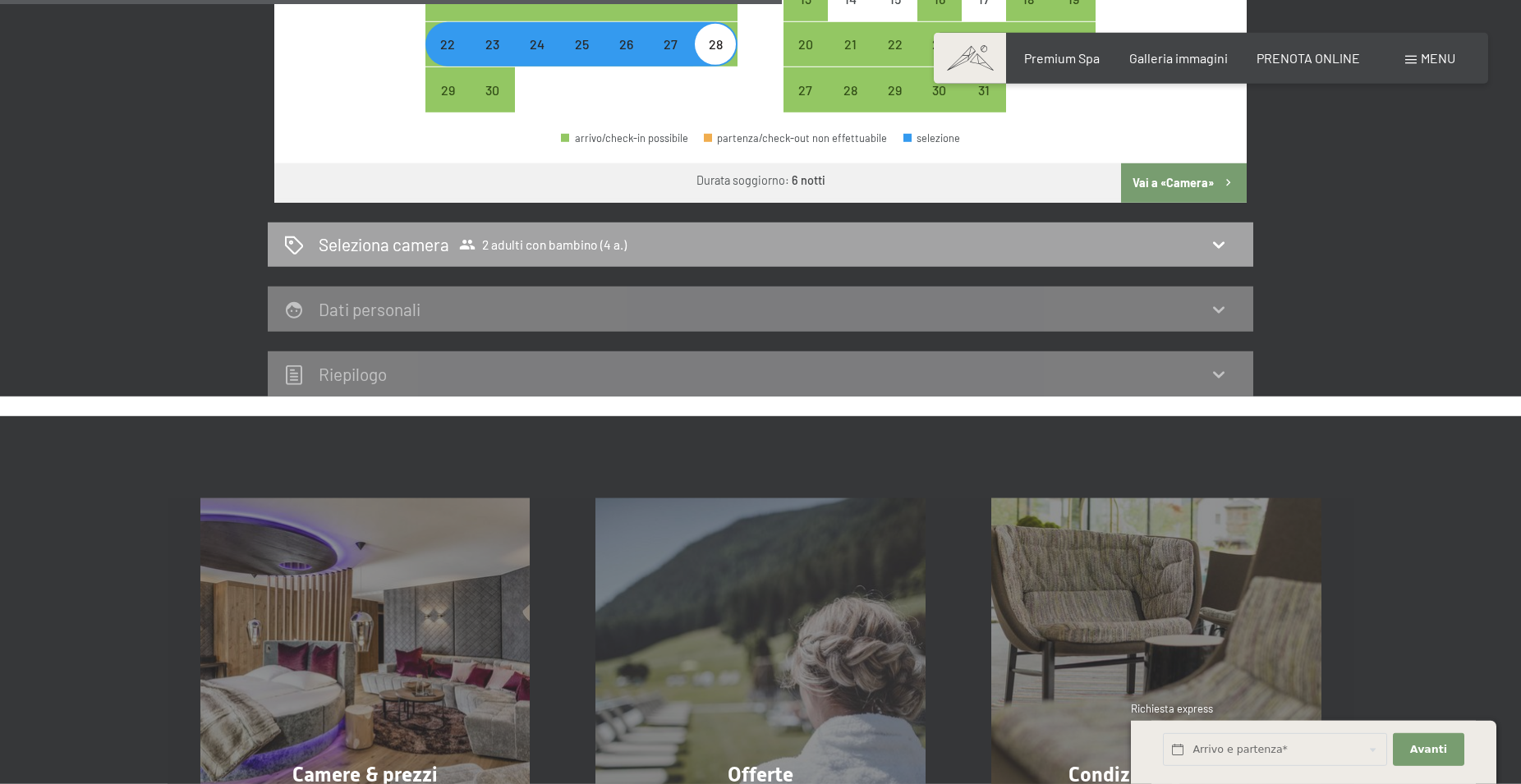
click at [401, 229] on div "Seleziona camera 2 adulti con bambino (4 a.)" at bounding box center [760, 245] width 985 height 45
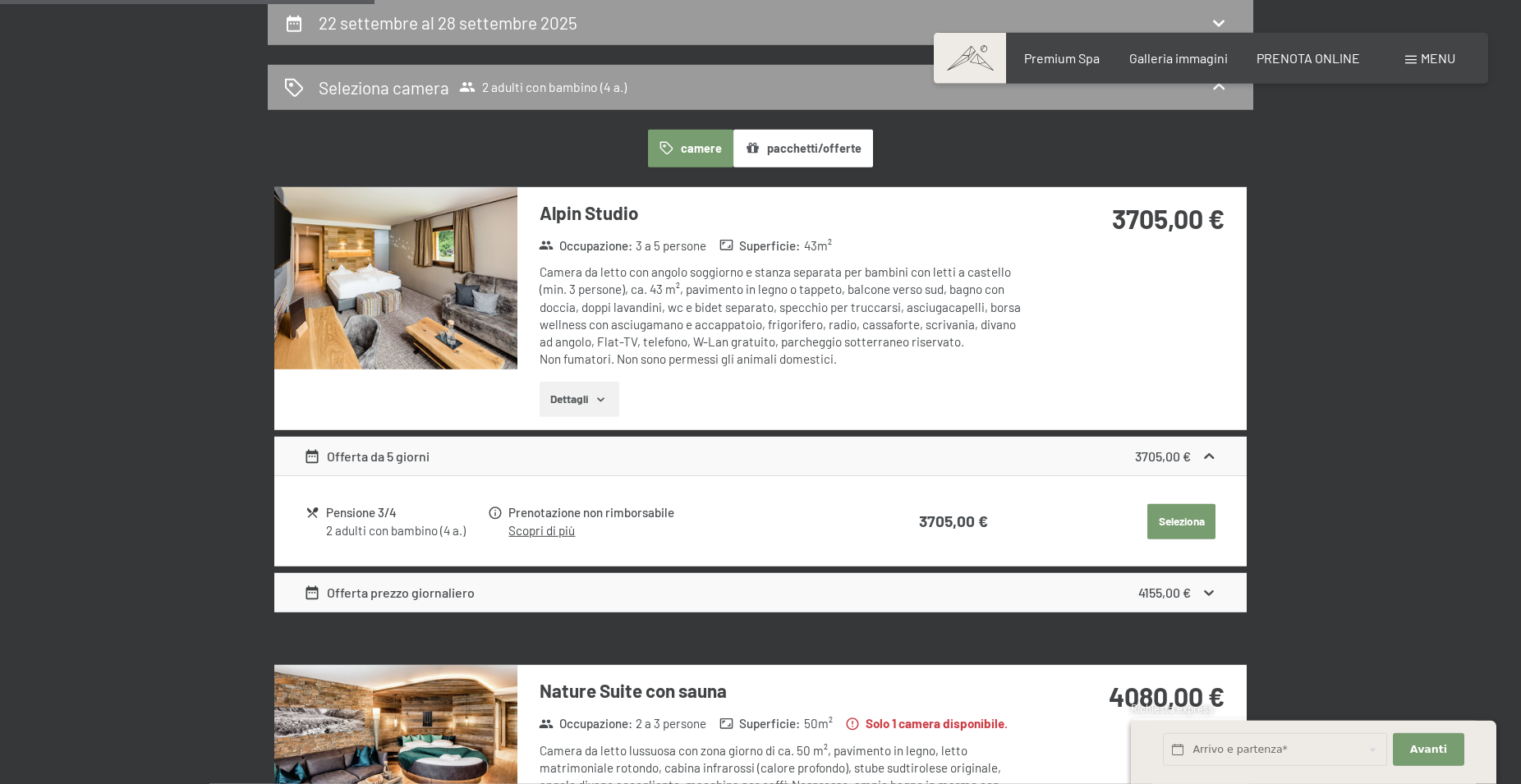
click at [812, 148] on button "pacchetti/offerte" at bounding box center [803, 149] width 140 height 38
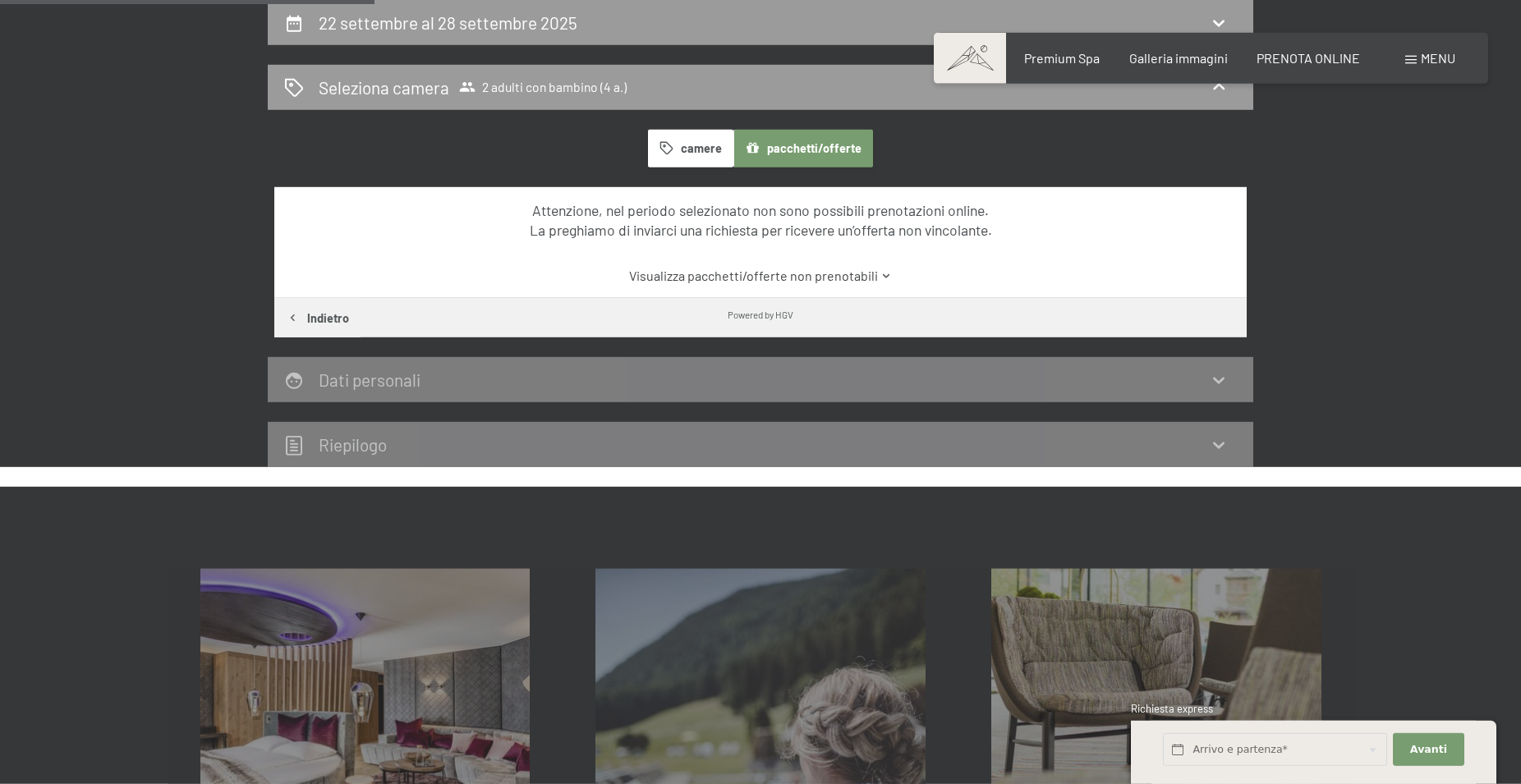
click at [665, 143] on icon "button" at bounding box center [666, 148] width 14 height 14
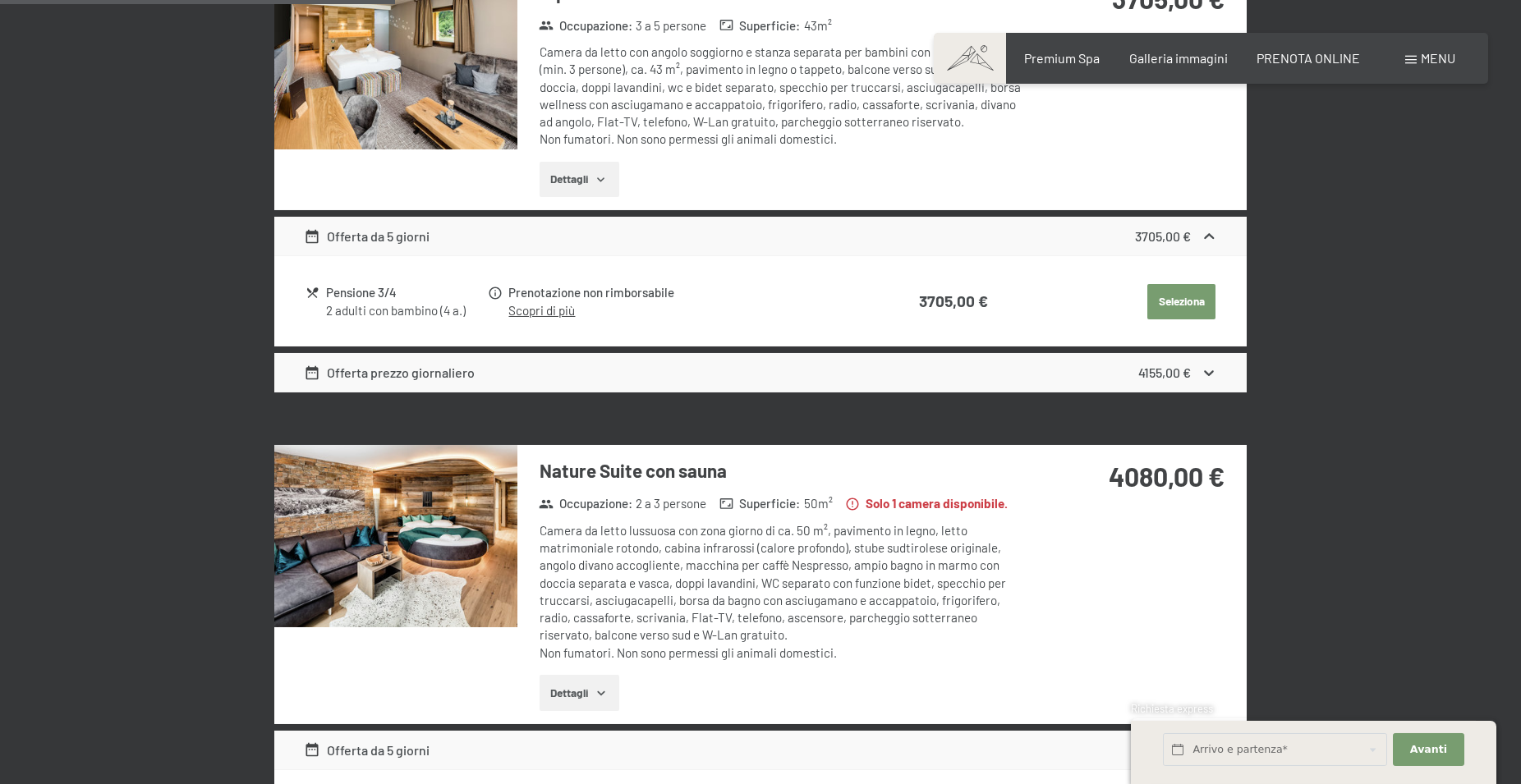
scroll to position [852, 0]
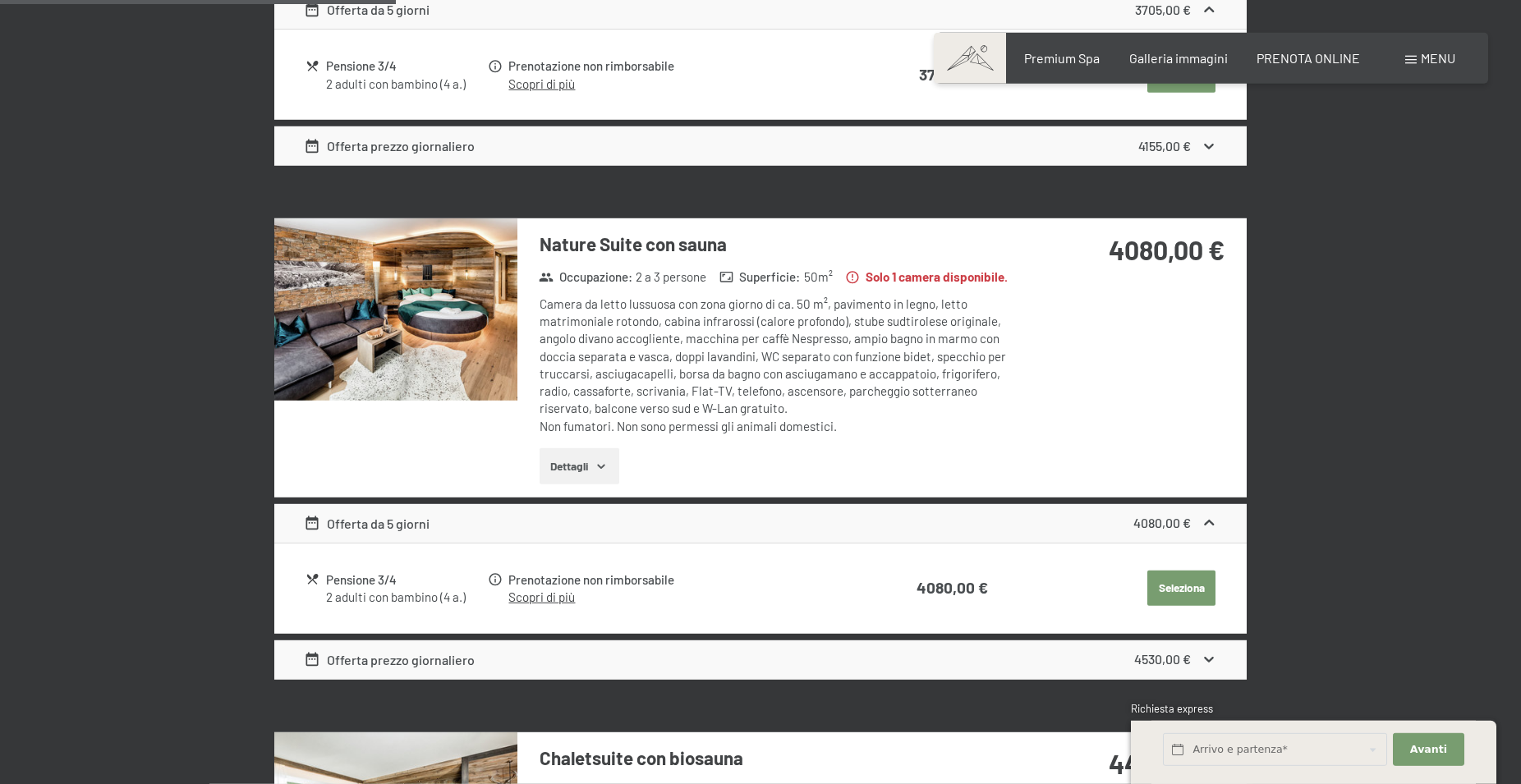
click at [573, 477] on button "Dettagli" at bounding box center [579, 467] width 80 height 36
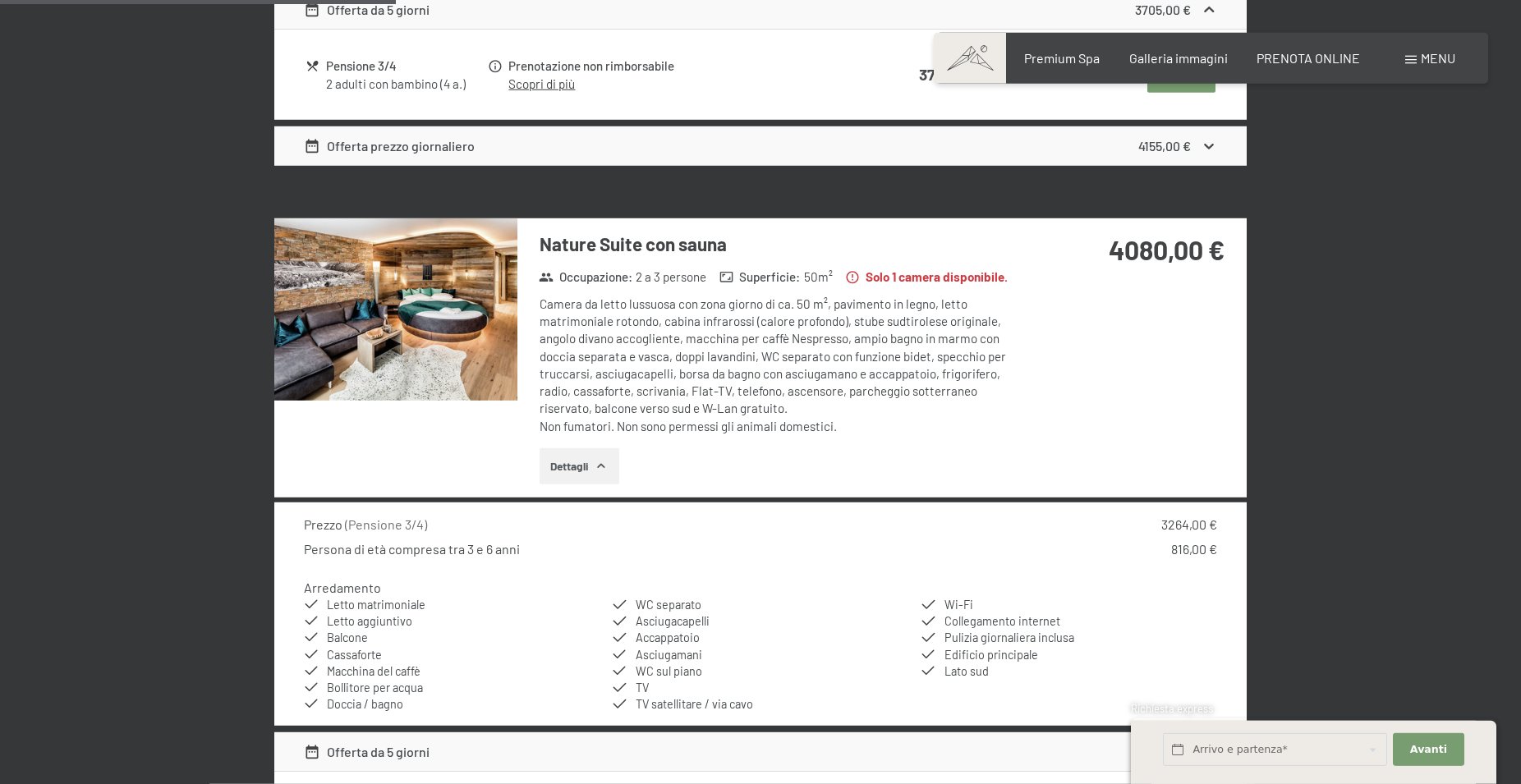
click at [390, 342] on img at bounding box center [395, 309] width 243 height 182
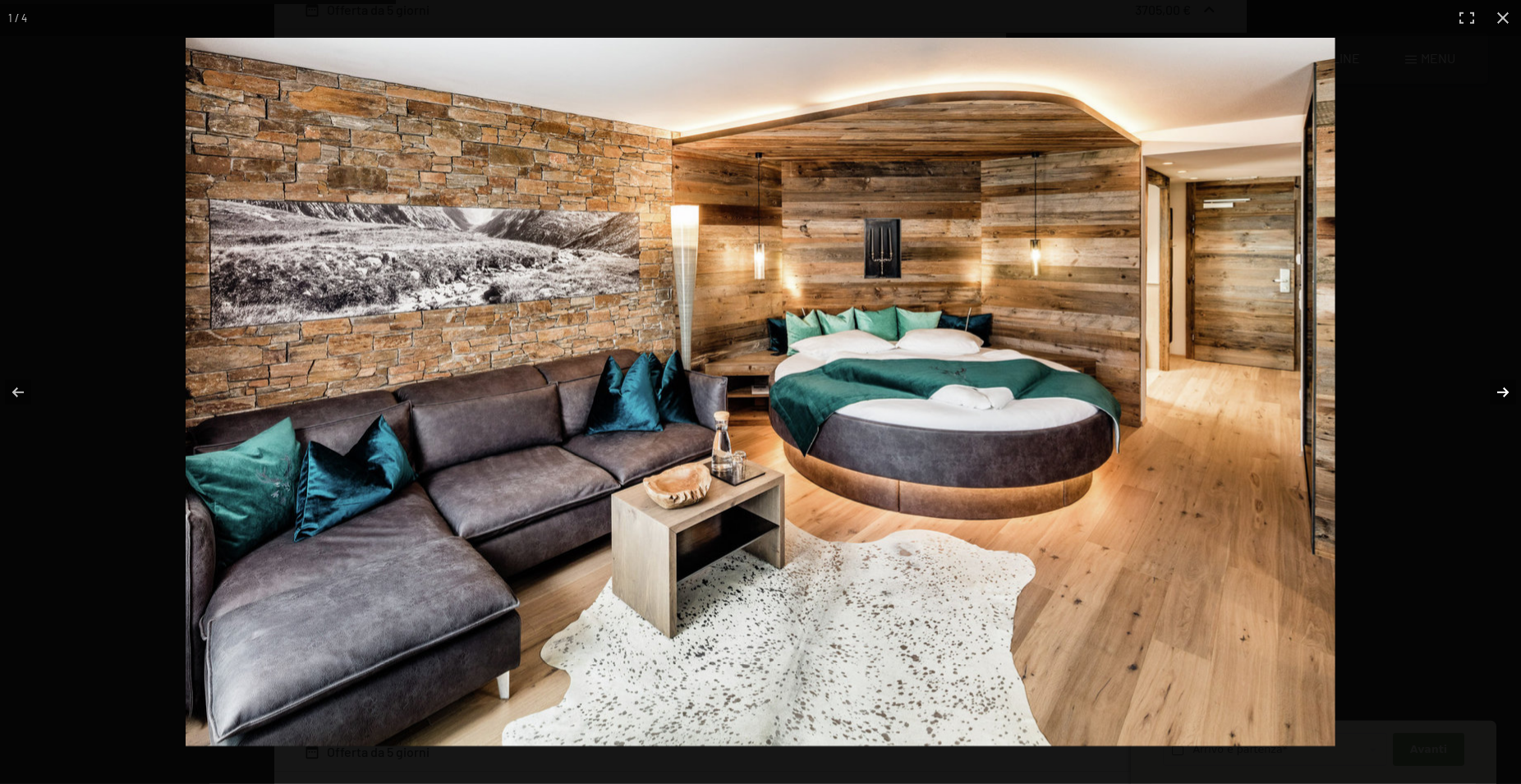
click at [1508, 399] on button "button" at bounding box center [1492, 392] width 57 height 82
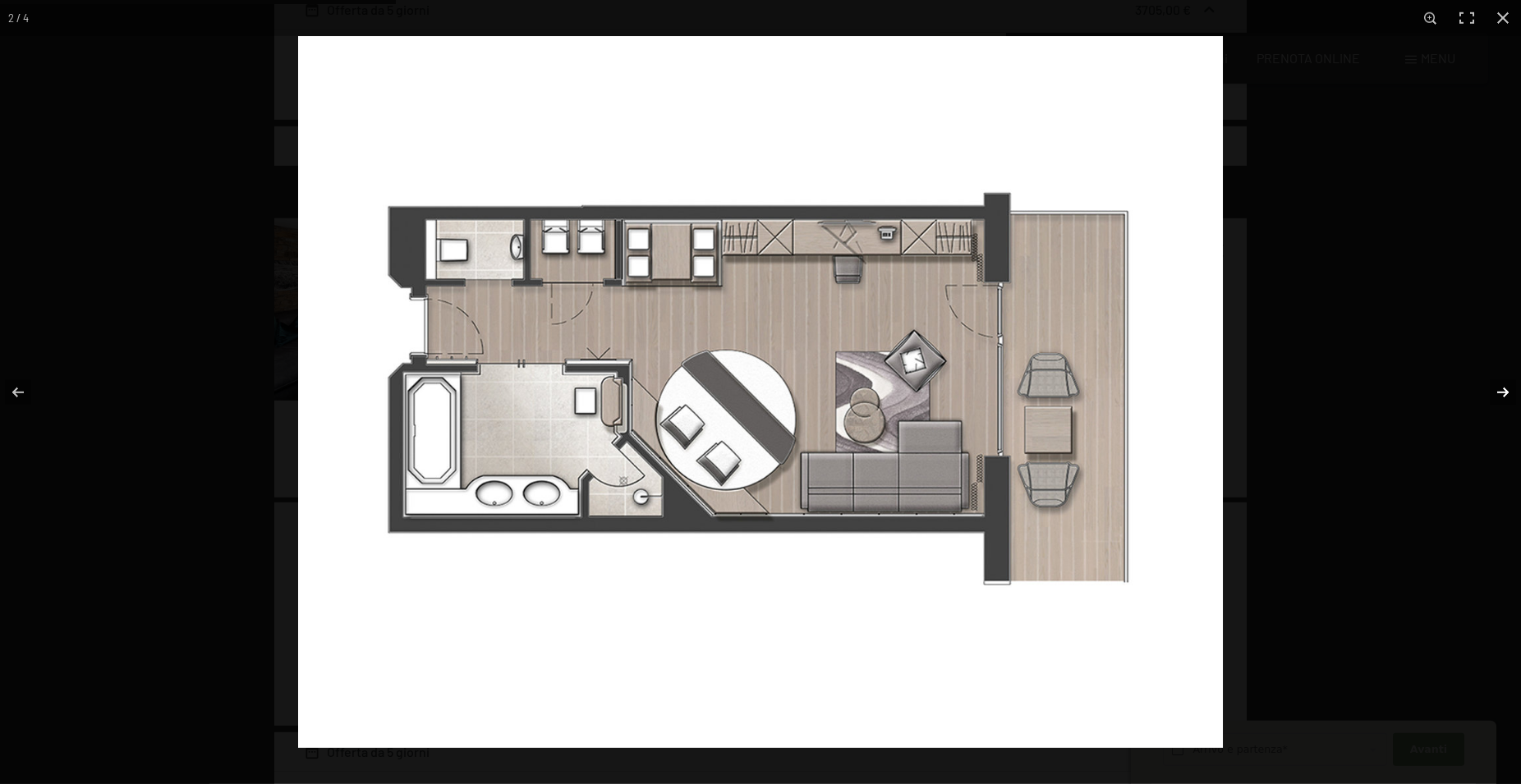
click at [1499, 387] on button "button" at bounding box center [1492, 392] width 57 height 82
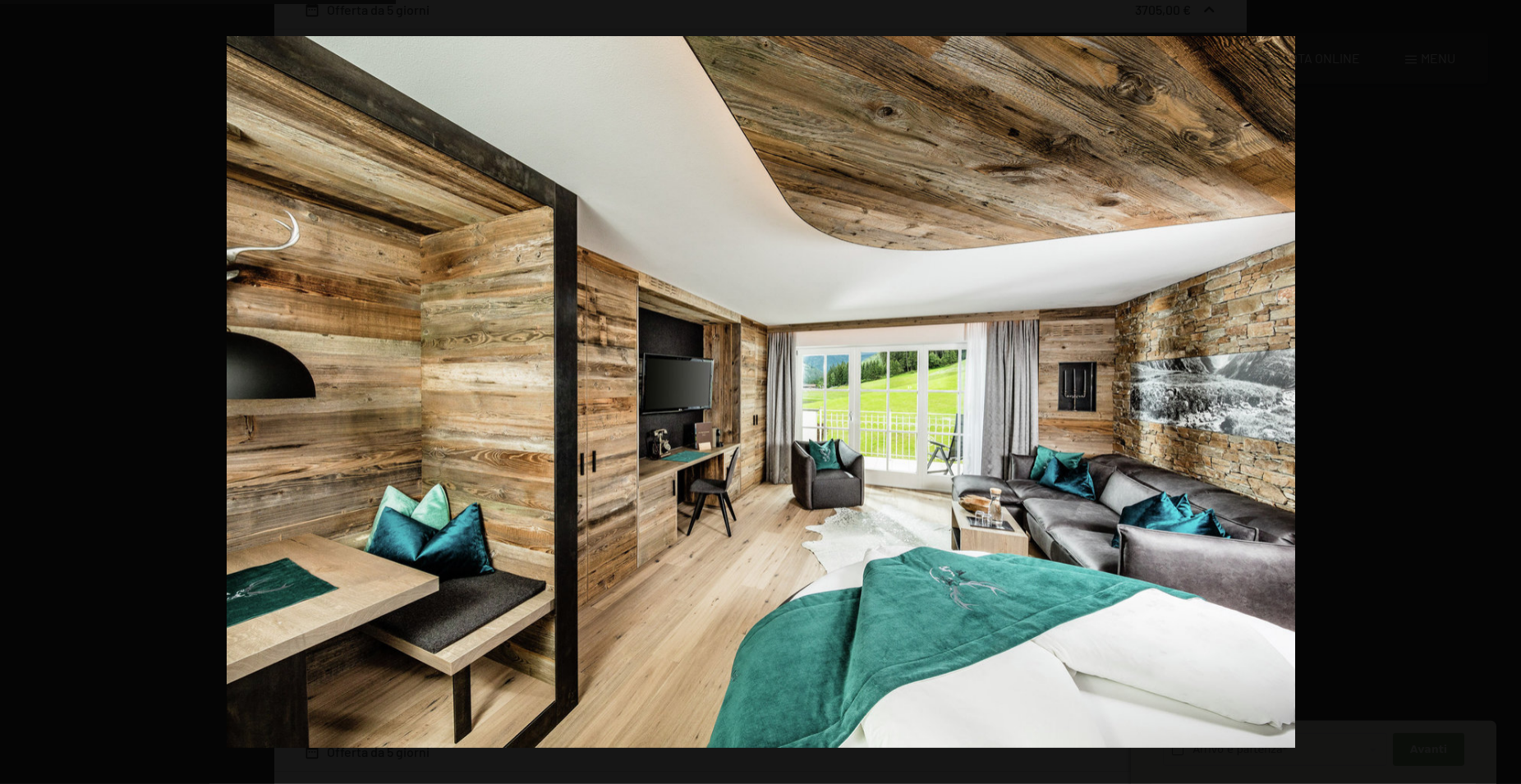
click at [1499, 387] on button "button" at bounding box center [1492, 392] width 57 height 82
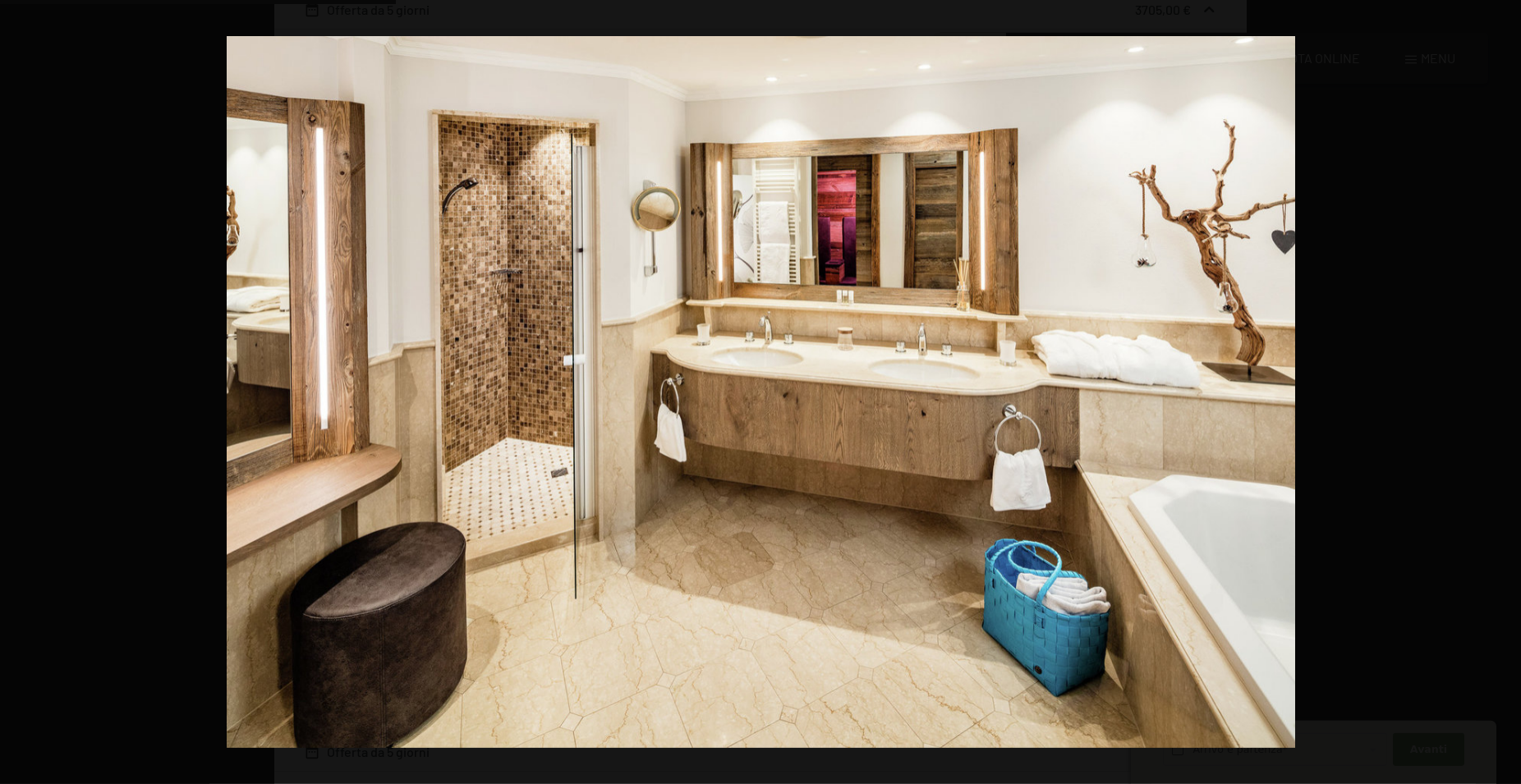
click at [1499, 387] on button "button" at bounding box center [1492, 392] width 57 height 82
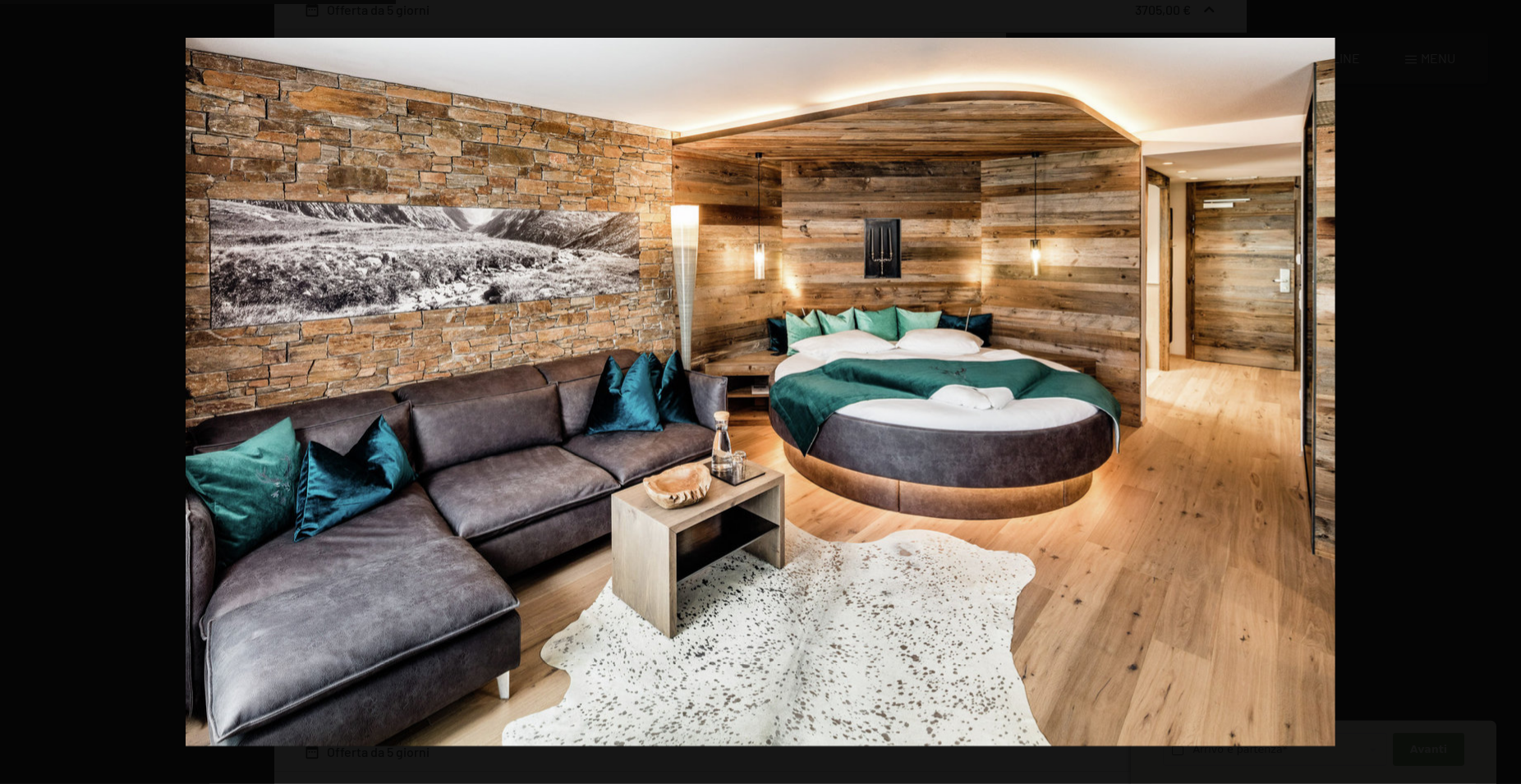
click at [1499, 387] on button "button" at bounding box center [1492, 392] width 57 height 82
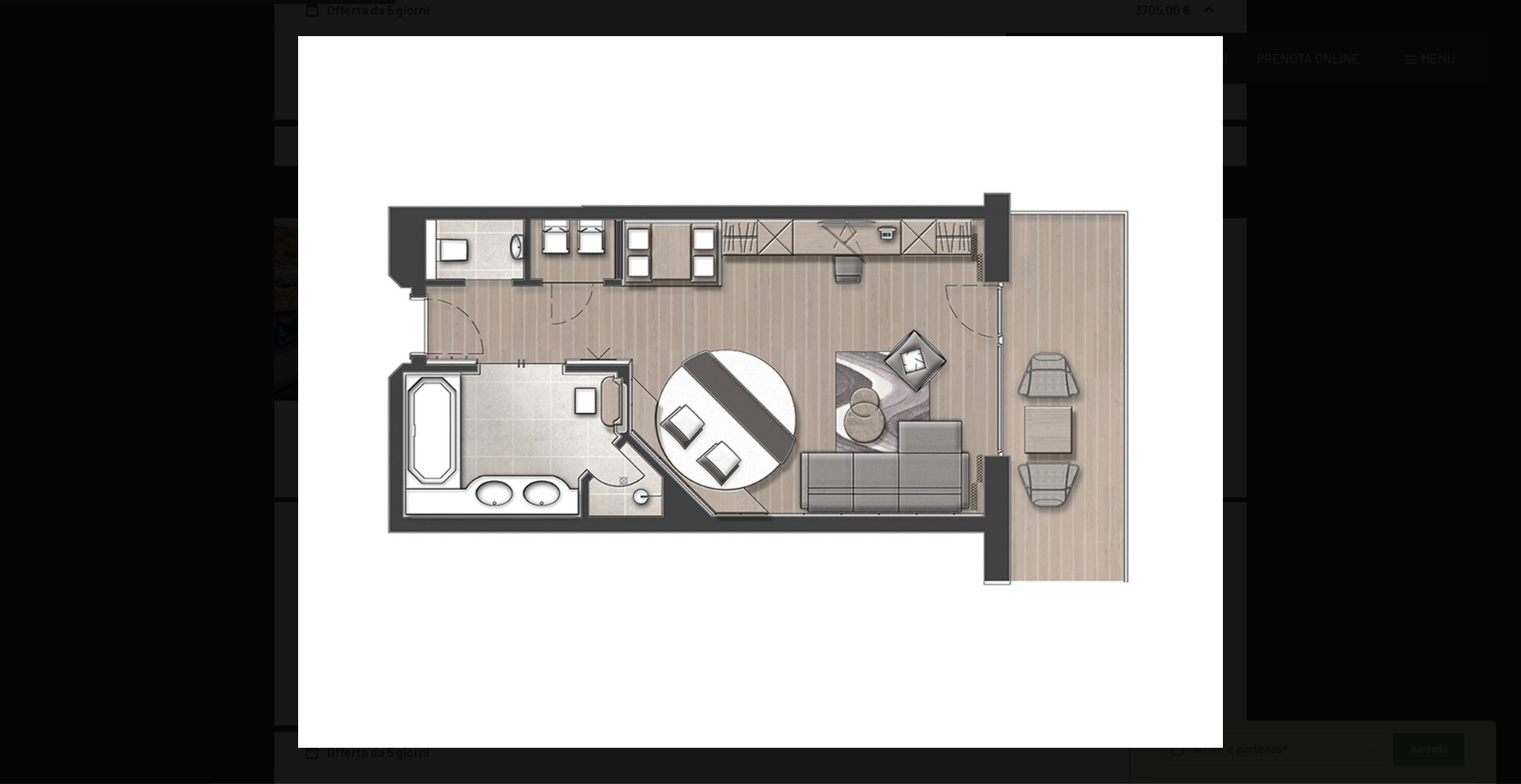
click at [1499, 387] on button "button" at bounding box center [1492, 392] width 57 height 82
